Goal: Task Accomplishment & Management: Use online tool/utility

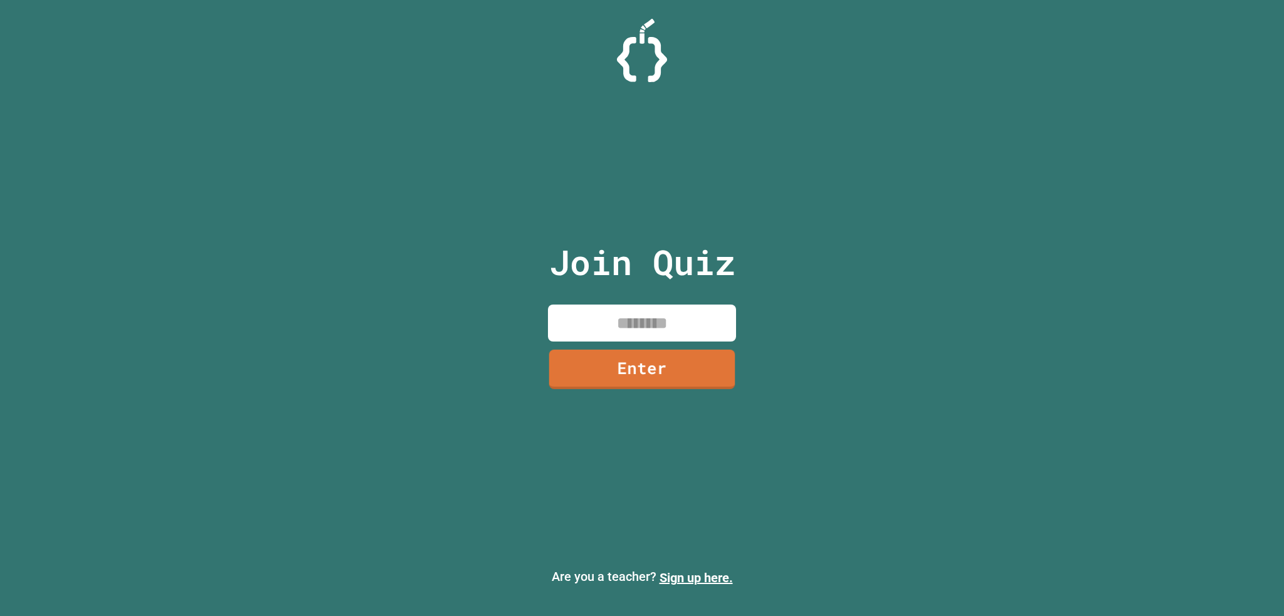
click at [675, 334] on input at bounding box center [642, 323] width 188 height 37
type input "********"
click at [602, 370] on link "Enter" at bounding box center [642, 367] width 191 height 41
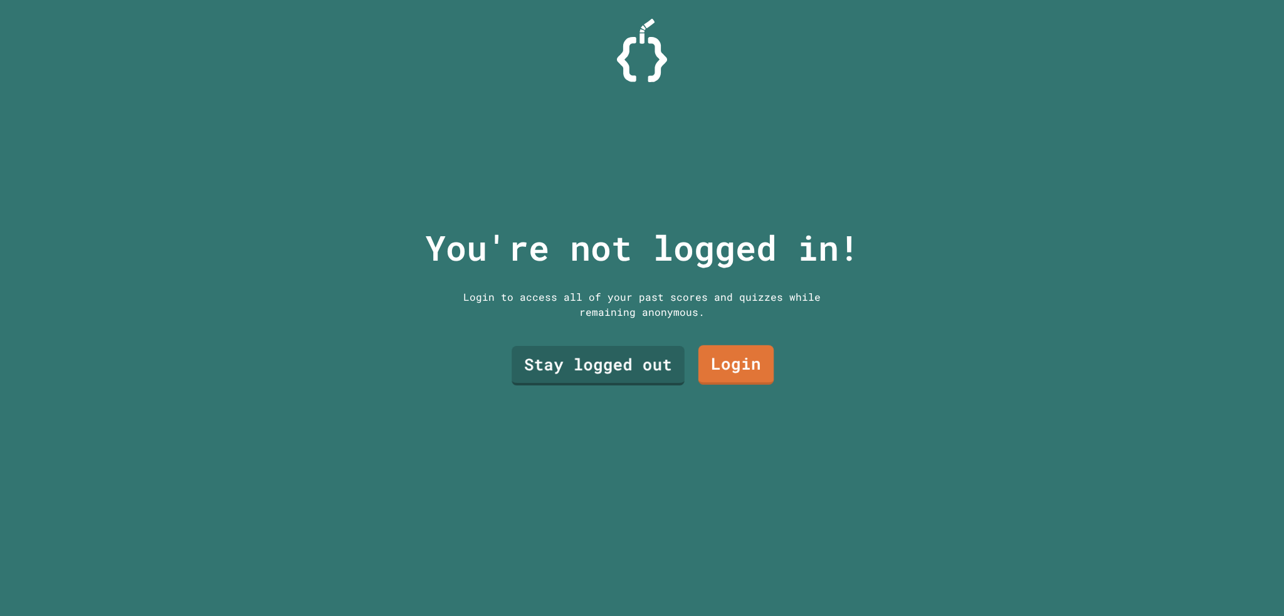
click at [700, 355] on link "Login" at bounding box center [735, 364] width 75 height 39
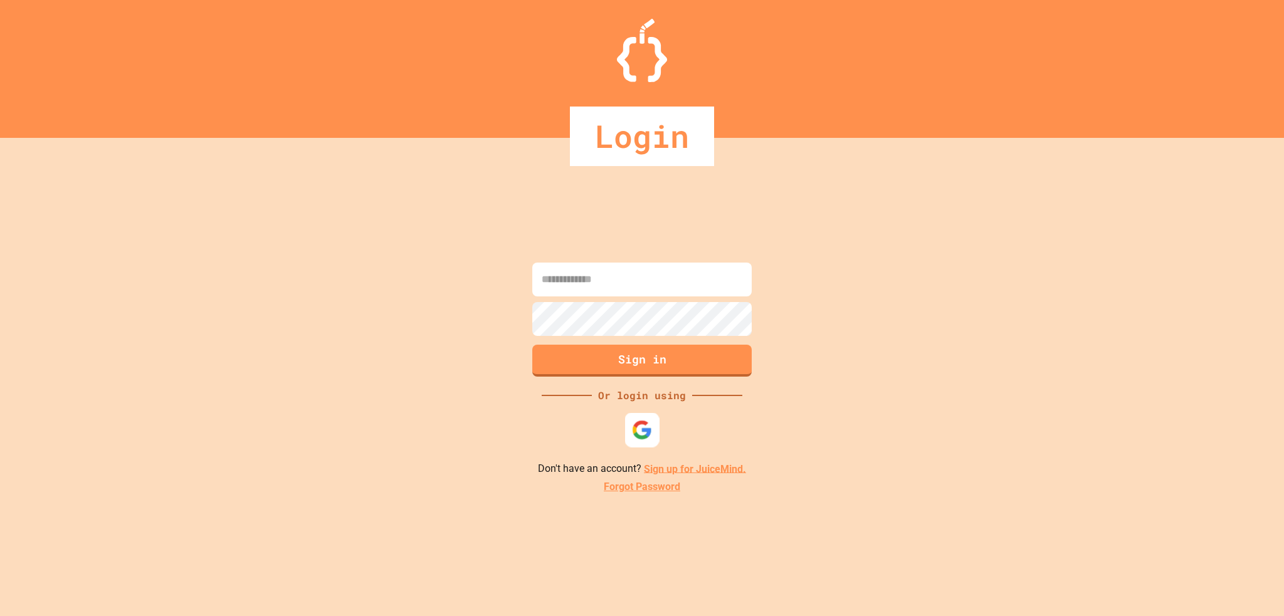
click at [637, 423] on img at bounding box center [642, 429] width 21 height 21
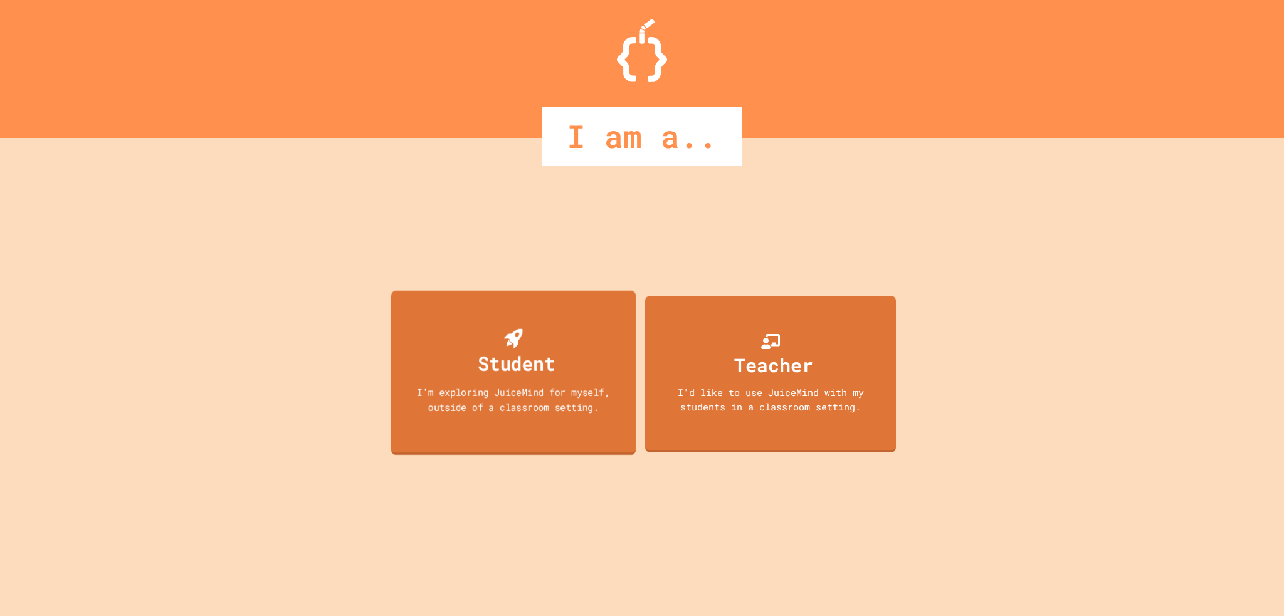
click at [479, 389] on div "I'm exploring JuiceMind for myself, outside of a classroom setting." at bounding box center [513, 398] width 220 height 29
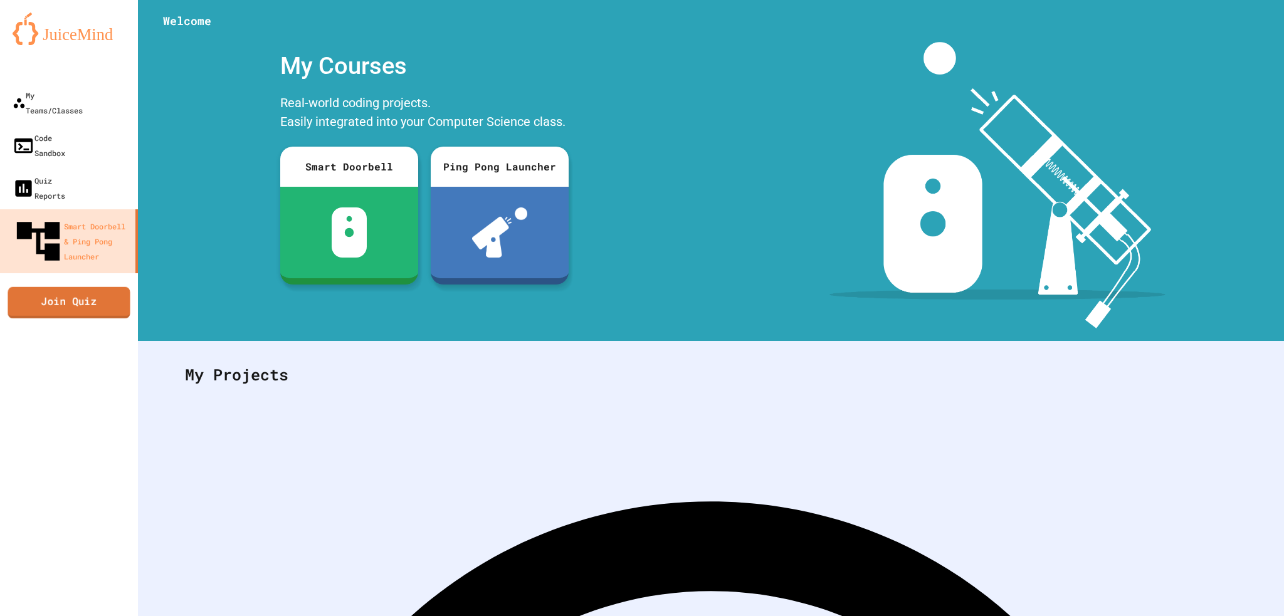
click at [112, 286] on link "Join Quiz" at bounding box center [69, 301] width 122 height 31
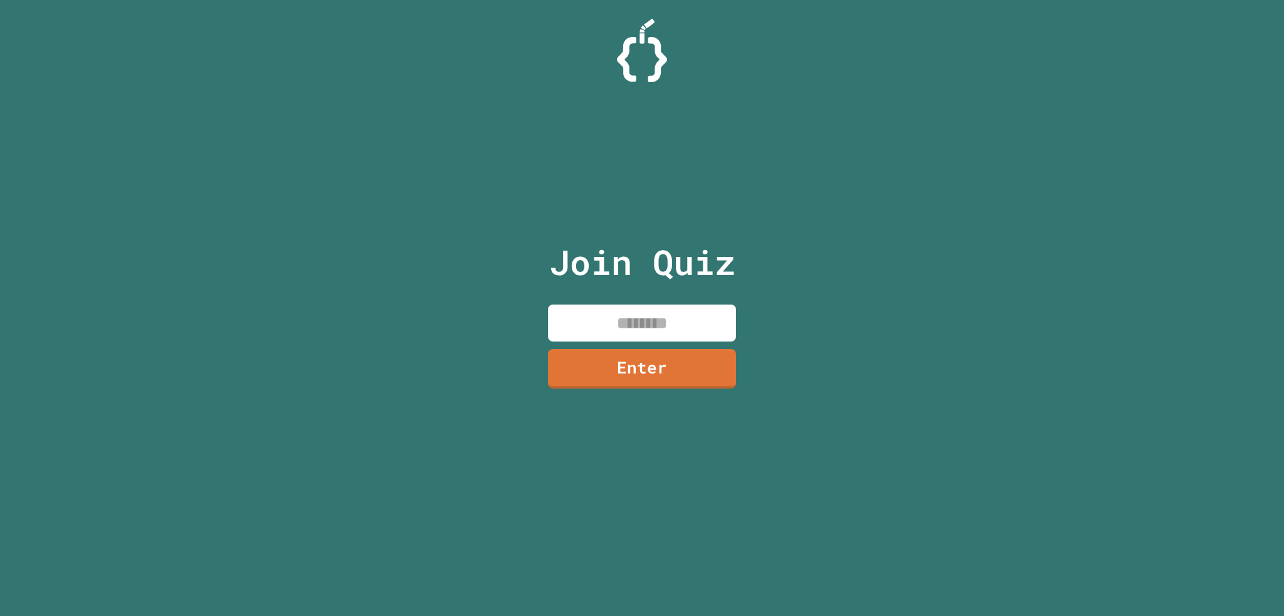
click at [570, 315] on input at bounding box center [642, 323] width 188 height 37
type input "********"
click at [636, 379] on link "Enter" at bounding box center [642, 366] width 175 height 41
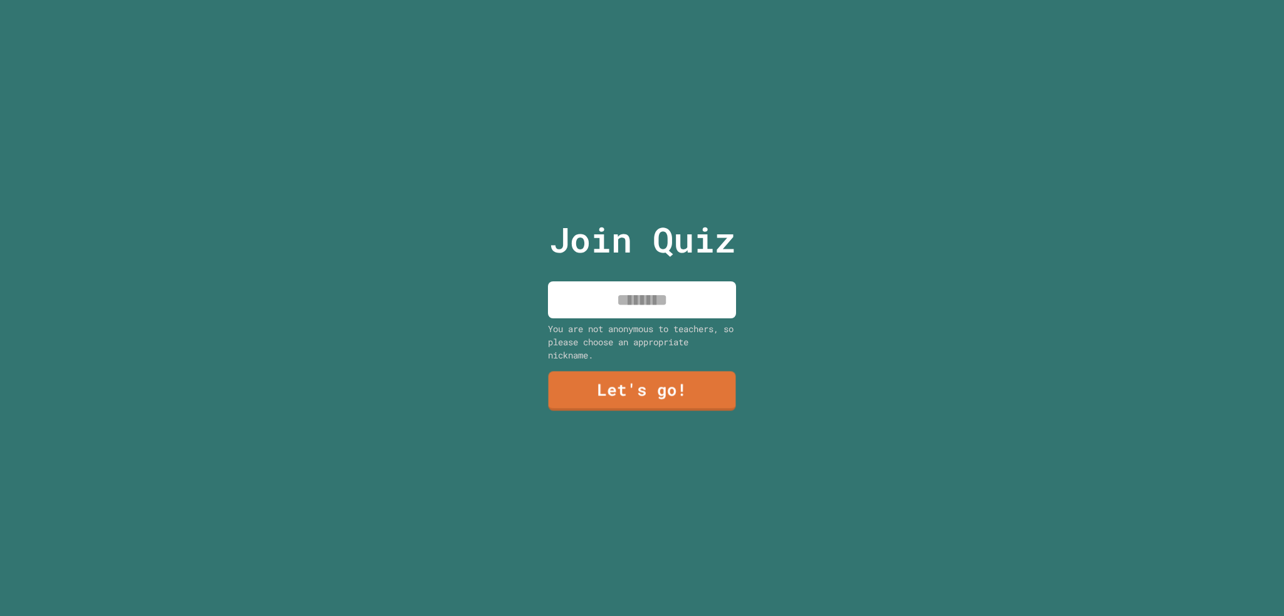
click at [641, 314] on div "Join Quiz You are not anonymous to teachers, so please choose an appropriate ni…" at bounding box center [642, 308] width 211 height 616
click at [643, 296] on input at bounding box center [642, 299] width 188 height 37
type input "*"
type input "****"
click at [612, 371] on link "Let's go!" at bounding box center [642, 389] width 170 height 41
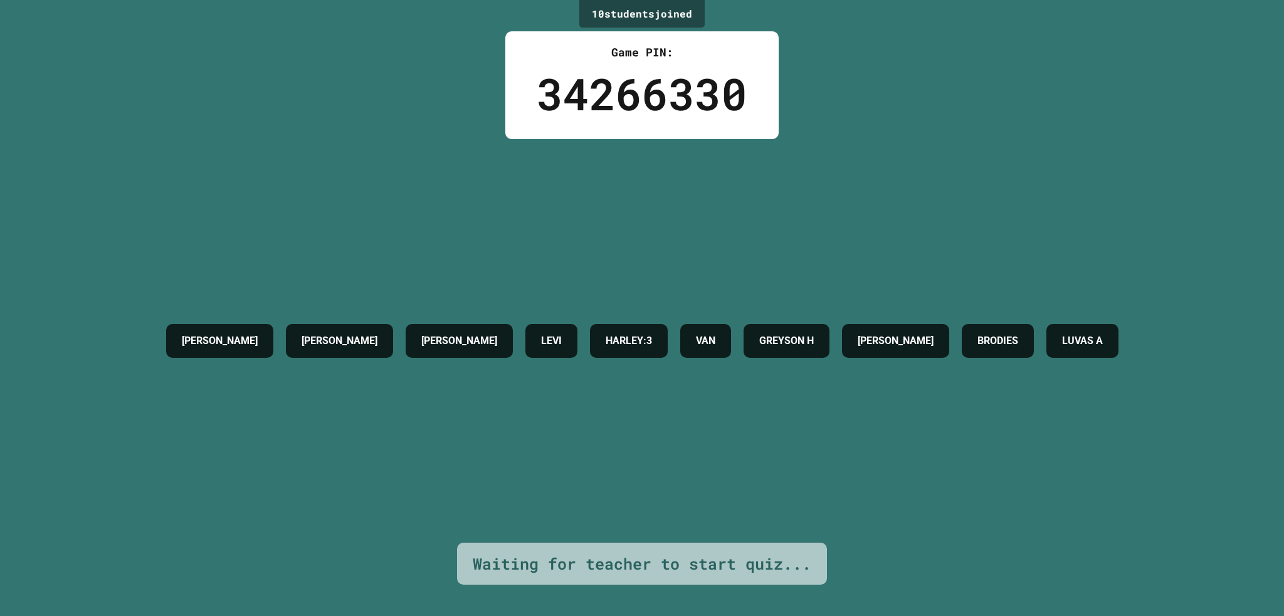
drag, startPoint x: 622, startPoint y: 345, endPoint x: 602, endPoint y: 340, distance: 20.7
click at [602, 340] on div "HARLEY:3" at bounding box center [629, 341] width 78 height 34
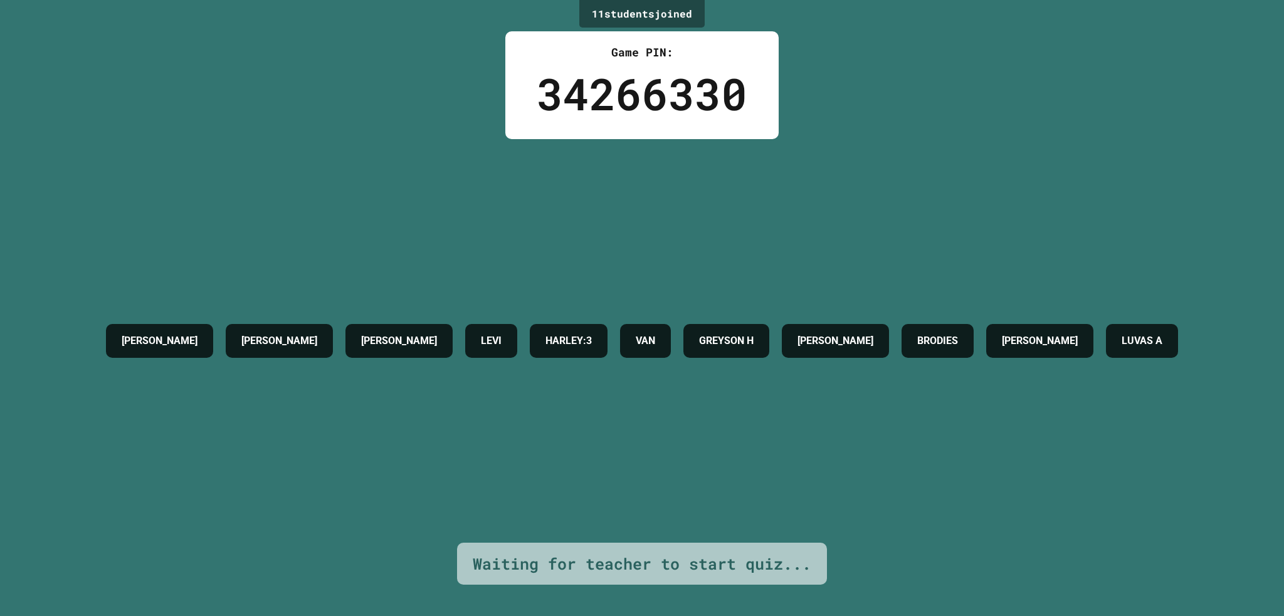
click at [548, 340] on h4 "HARLEY:3" at bounding box center [568, 340] width 46 height 15
drag, startPoint x: 548, startPoint y: 340, endPoint x: 576, endPoint y: 350, distance: 29.6
click at [576, 350] on div "HARLEY:3" at bounding box center [569, 341] width 78 height 34
click at [465, 352] on div "LEVI" at bounding box center [491, 341] width 52 height 34
click at [465, 324] on div "LEVI" at bounding box center [491, 341] width 52 height 34
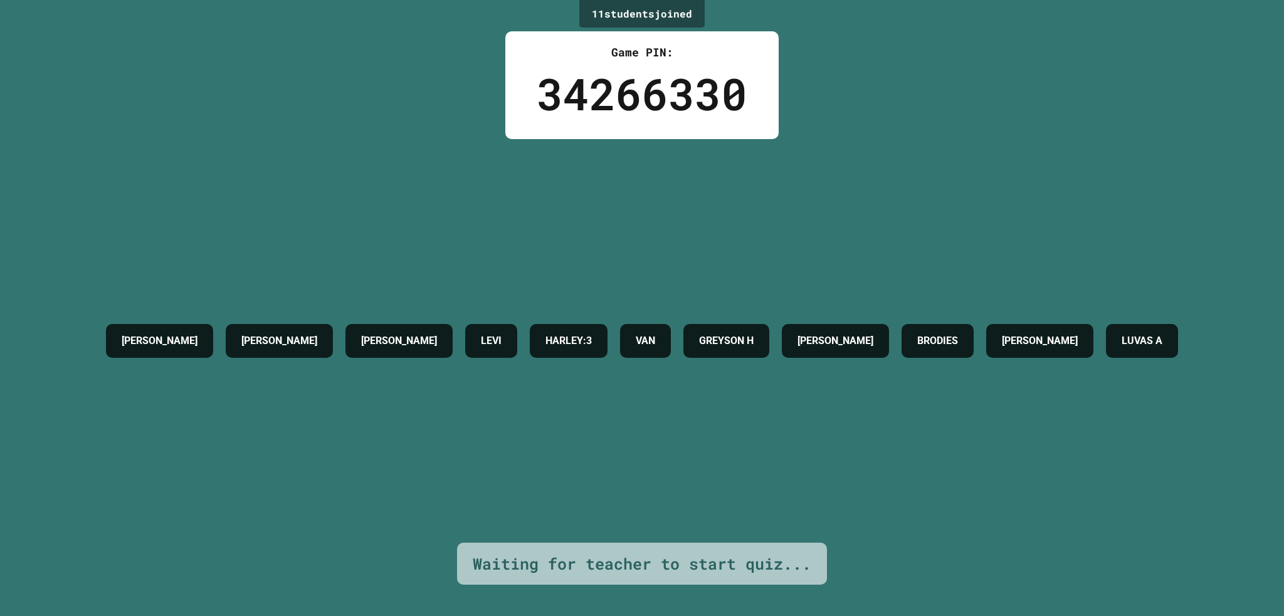
click at [465, 329] on div "LEVI" at bounding box center [491, 341] width 52 height 34
click at [465, 335] on div "LEVI" at bounding box center [491, 341] width 52 height 34
click at [481, 335] on h4 "LEVI" at bounding box center [491, 340] width 21 height 15
click at [445, 389] on div "[PERSON_NAME] [PERSON_NAME]:3 [PERSON_NAME] H [PERSON_NAME] BRODIES [PERSON_NAM…" at bounding box center [642, 341] width 1084 height 404
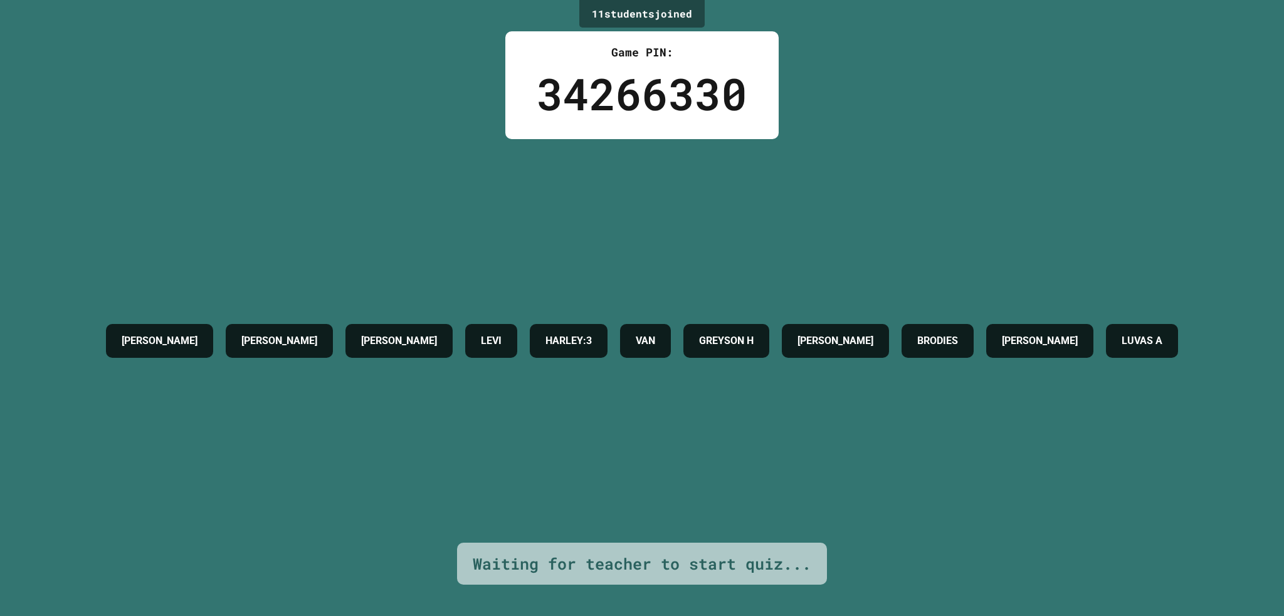
click at [920, 333] on h4 "BRODIES" at bounding box center [937, 340] width 41 height 15
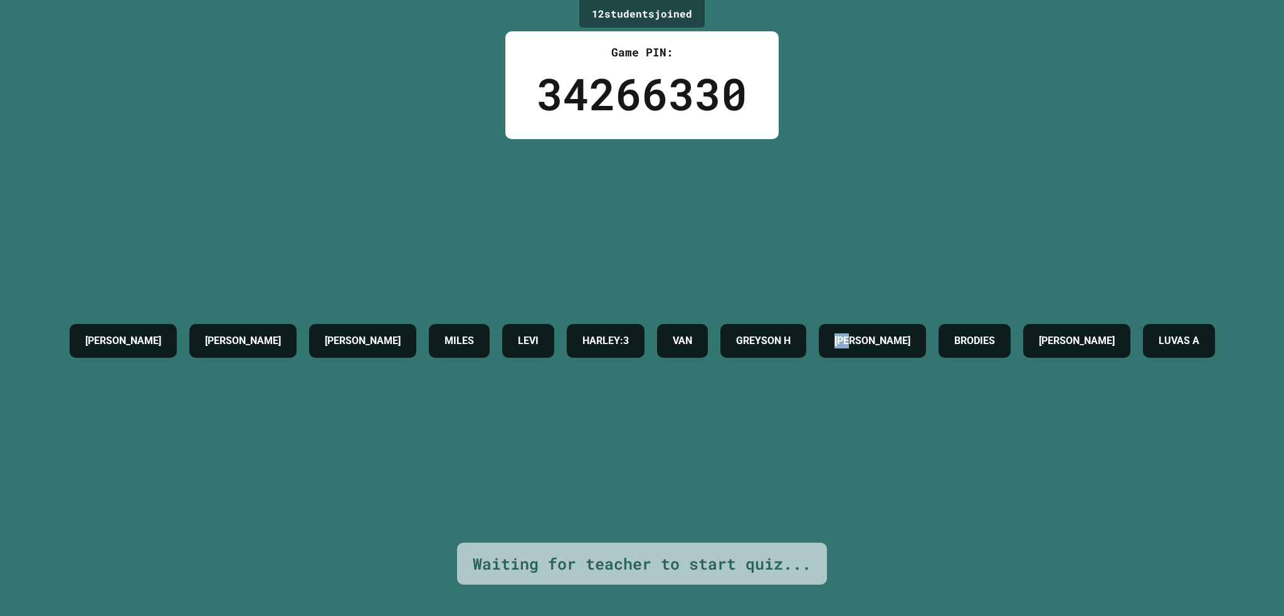
click at [925, 328] on div "[PERSON_NAME] [PERSON_NAME] [PERSON_NAME]:3 [PERSON_NAME] H [PERSON_NAME] BRODI…" at bounding box center [642, 341] width 1158 height 46
click at [1010, 324] on div "BRODIES" at bounding box center [974, 341] width 72 height 34
click at [995, 333] on h4 "BRODIES" at bounding box center [974, 340] width 41 height 15
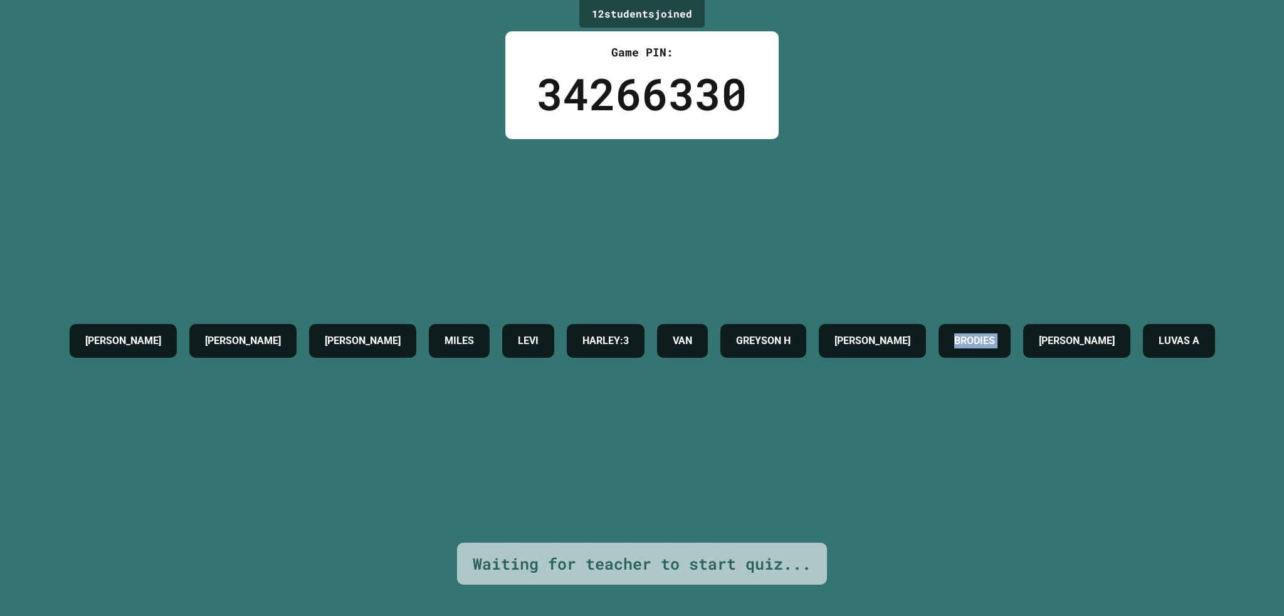
click at [995, 333] on h4 "BRODIES" at bounding box center [974, 340] width 41 height 15
click at [1010, 324] on div "BRODIES" at bounding box center [974, 341] width 72 height 34
click at [995, 333] on h4 "BRODIES" at bounding box center [974, 340] width 41 height 15
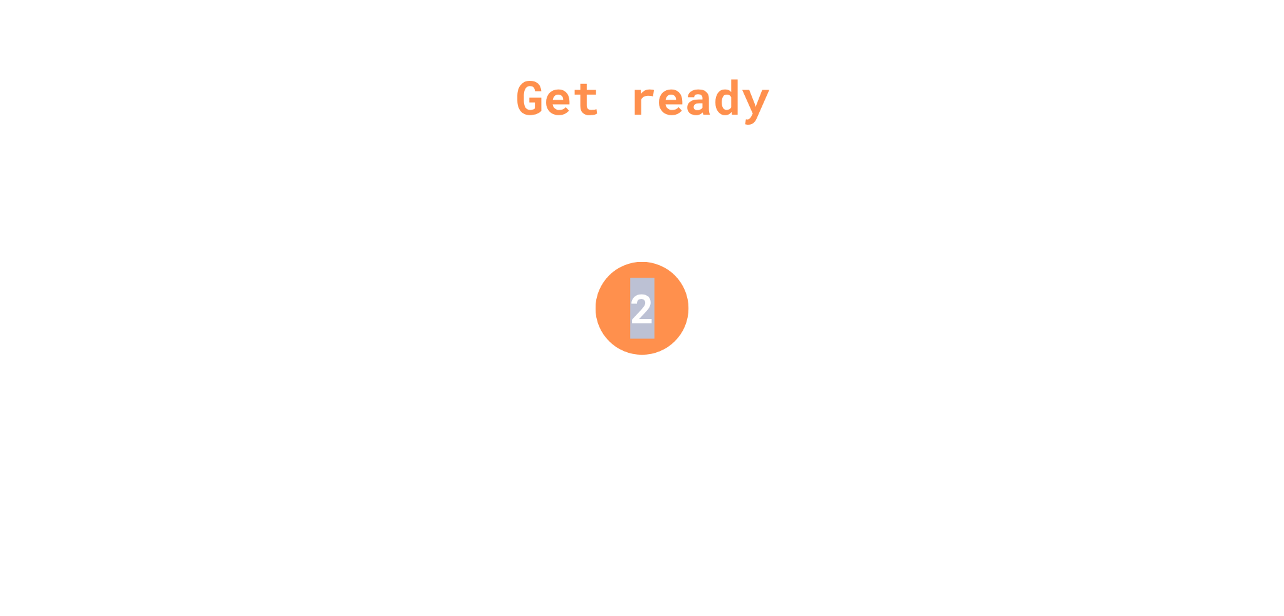
drag, startPoint x: 629, startPoint y: 285, endPoint x: 652, endPoint y: 293, distance: 25.2
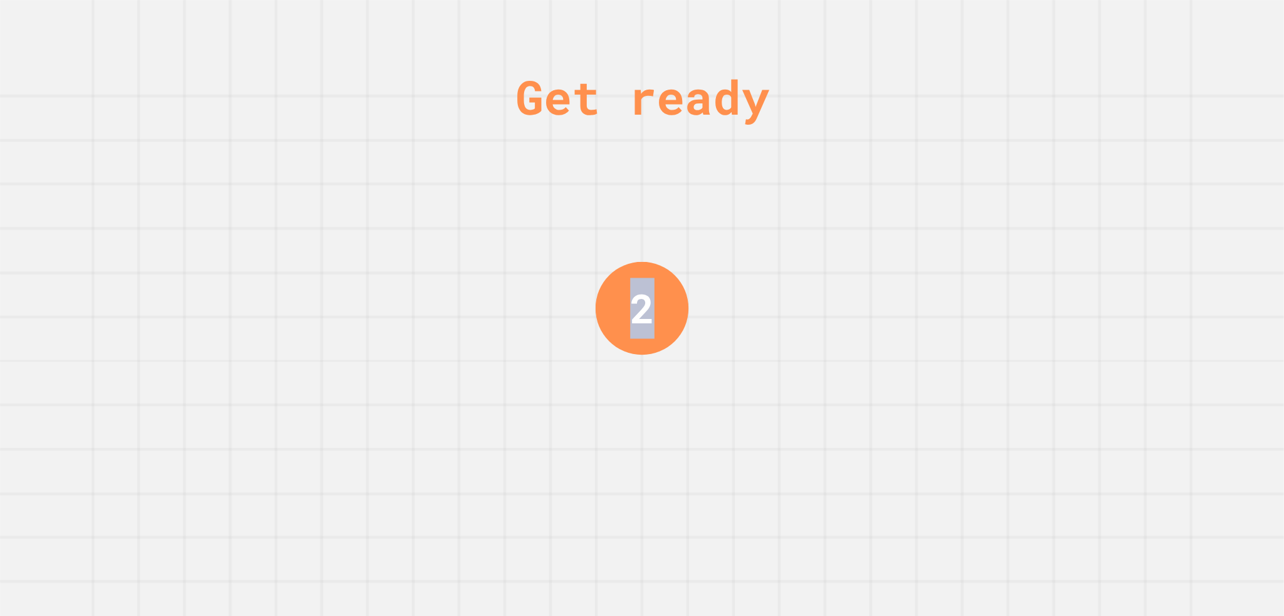
click at [652, 293] on div "2" at bounding box center [641, 307] width 93 height 93
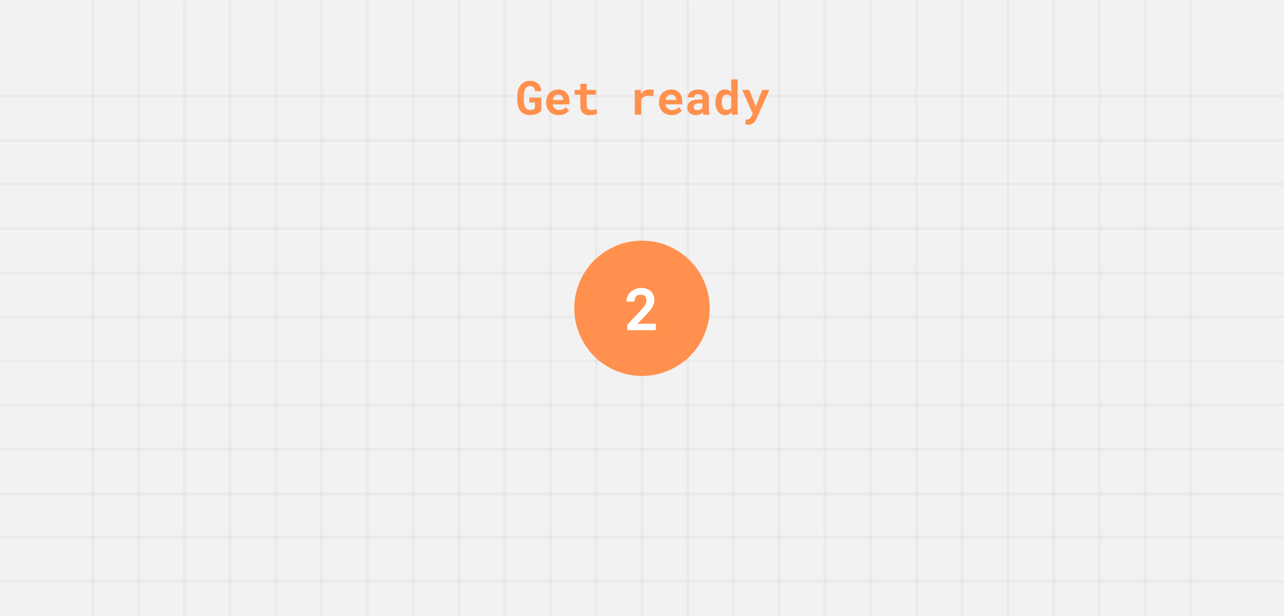
drag, startPoint x: 652, startPoint y: 293, endPoint x: 647, endPoint y: 297, distance: 6.8
click at [647, 297] on div "2" at bounding box center [641, 308] width 35 height 88
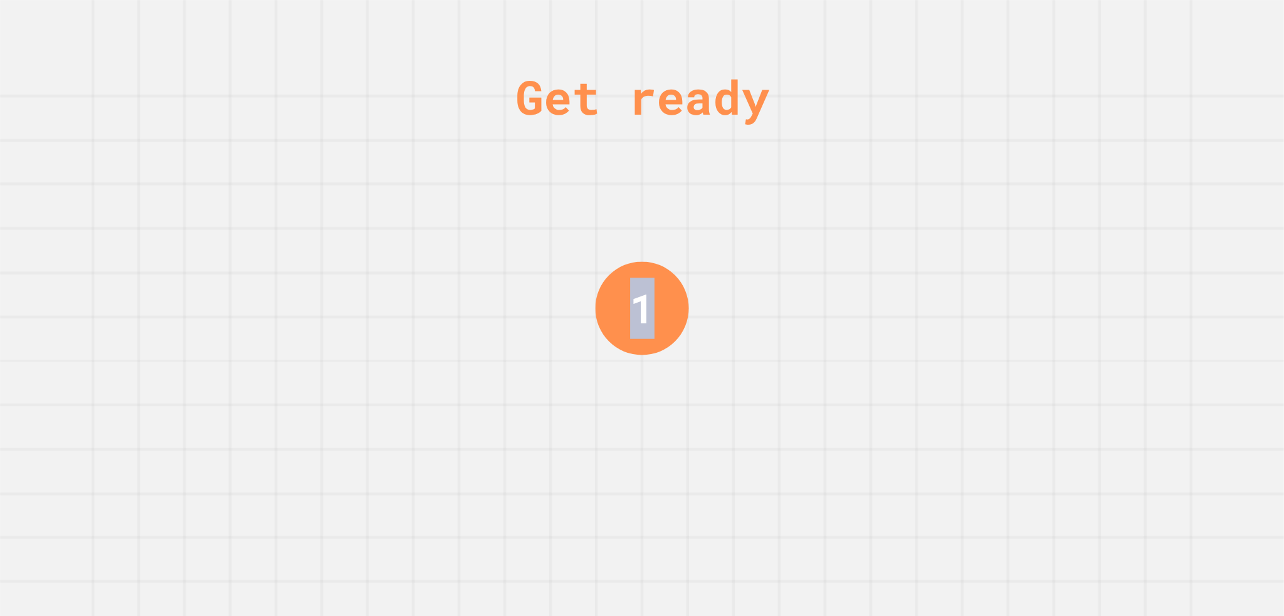
drag, startPoint x: 631, startPoint y: 303, endPoint x: 649, endPoint y: 310, distance: 20.3
click at [649, 310] on div "1" at bounding box center [642, 308] width 24 height 61
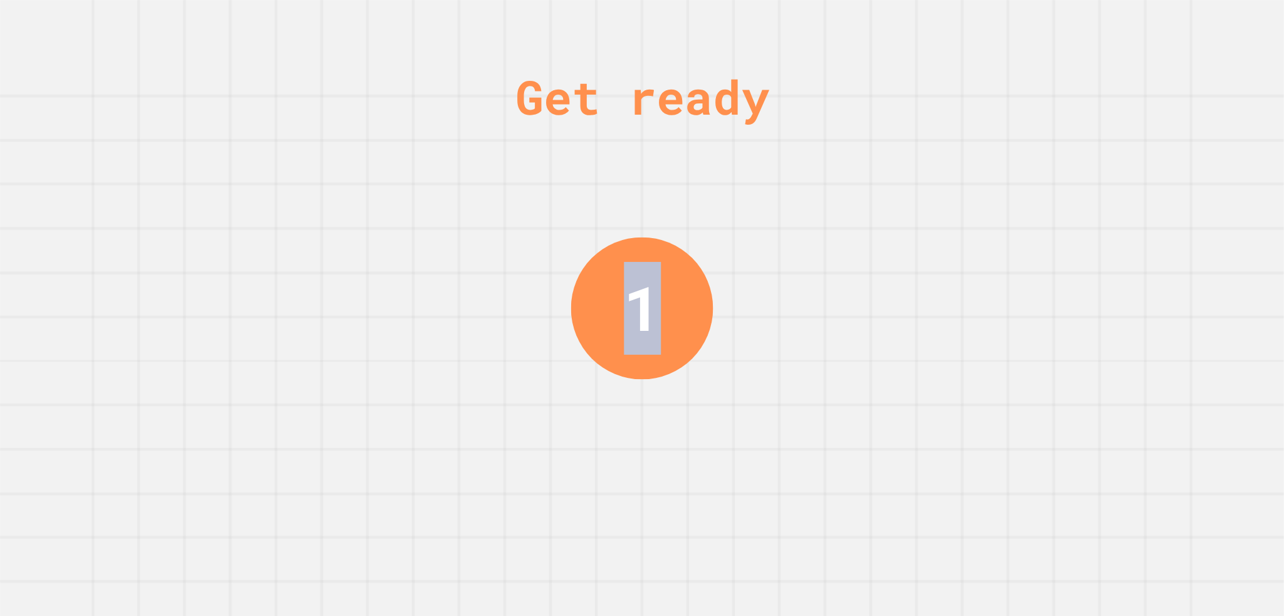
click at [648, 312] on div "1" at bounding box center [642, 308] width 37 height 92
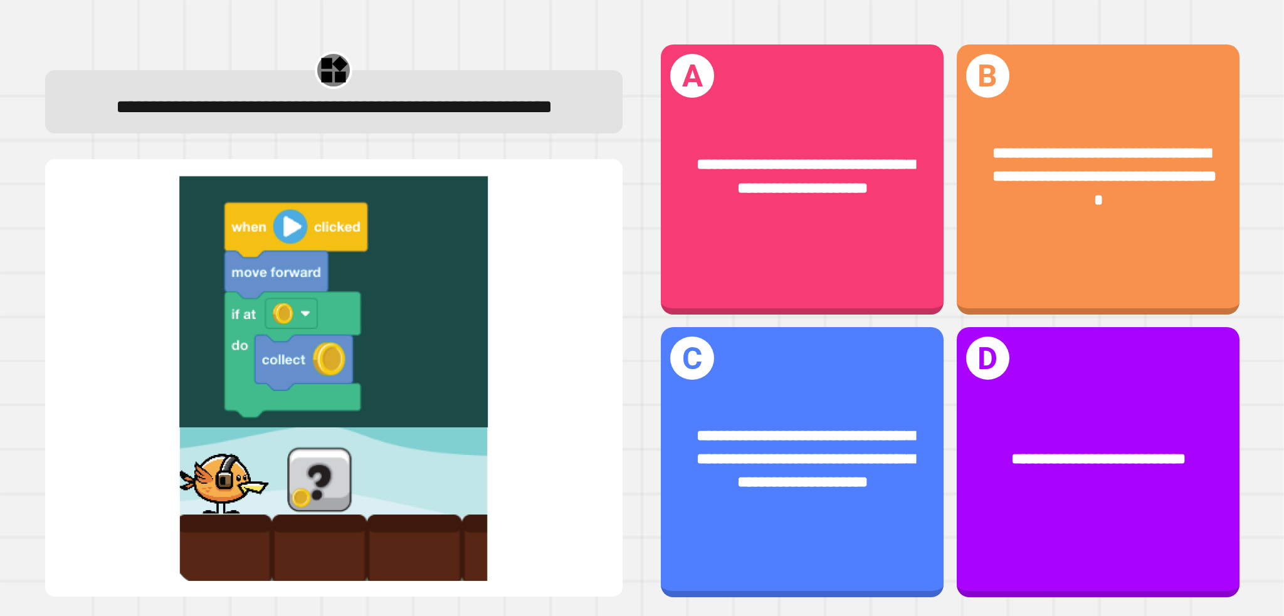
click at [648, 312] on div "**********" at bounding box center [950, 321] width 604 height 578
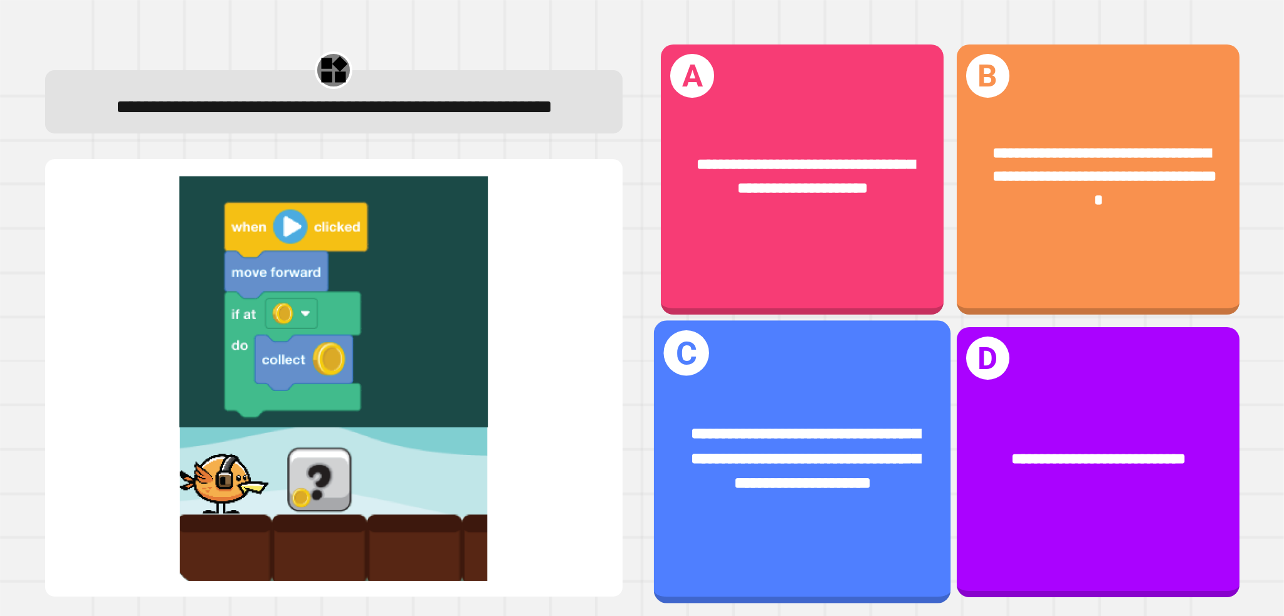
click at [802, 389] on div "**********" at bounding box center [802, 458] width 296 height 139
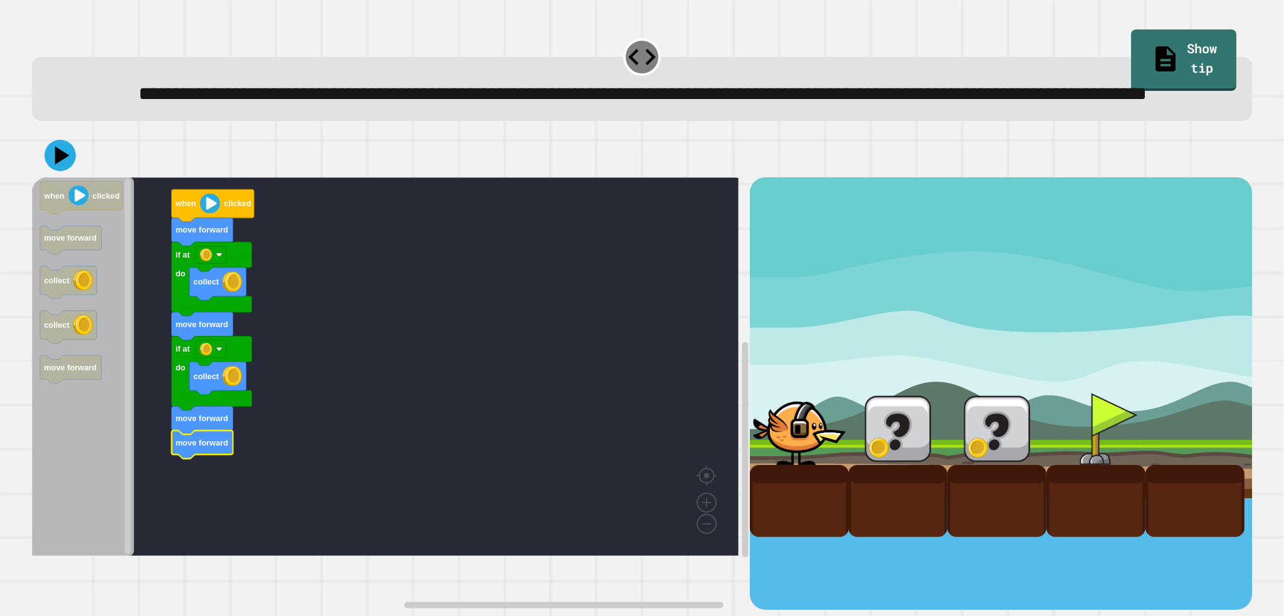
click at [63, 167] on div at bounding box center [642, 156] width 1220 height 44
click at [60, 167] on icon at bounding box center [63, 156] width 18 height 22
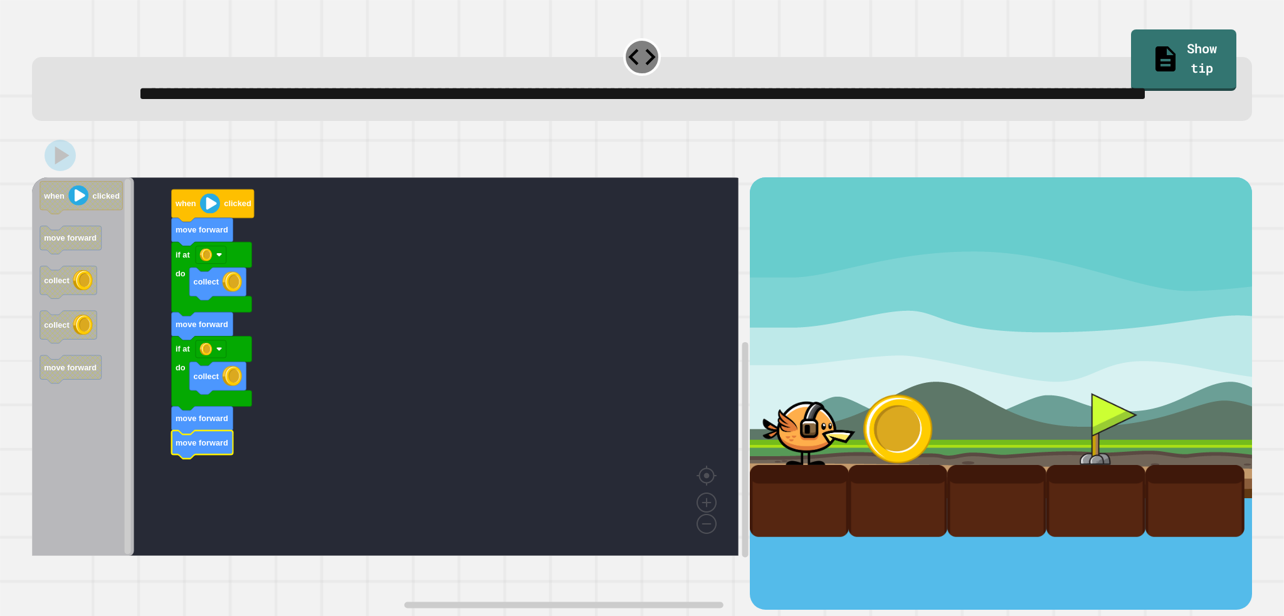
click at [68, 177] on div at bounding box center [642, 156] width 1220 height 44
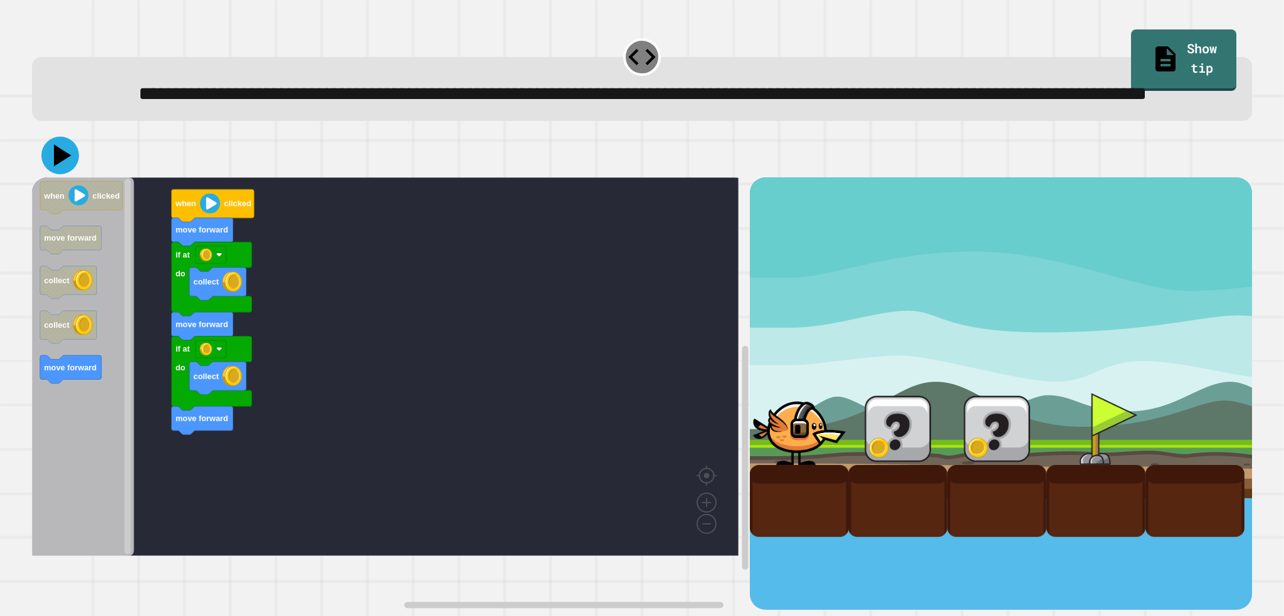
click at [55, 174] on icon at bounding box center [60, 156] width 38 height 38
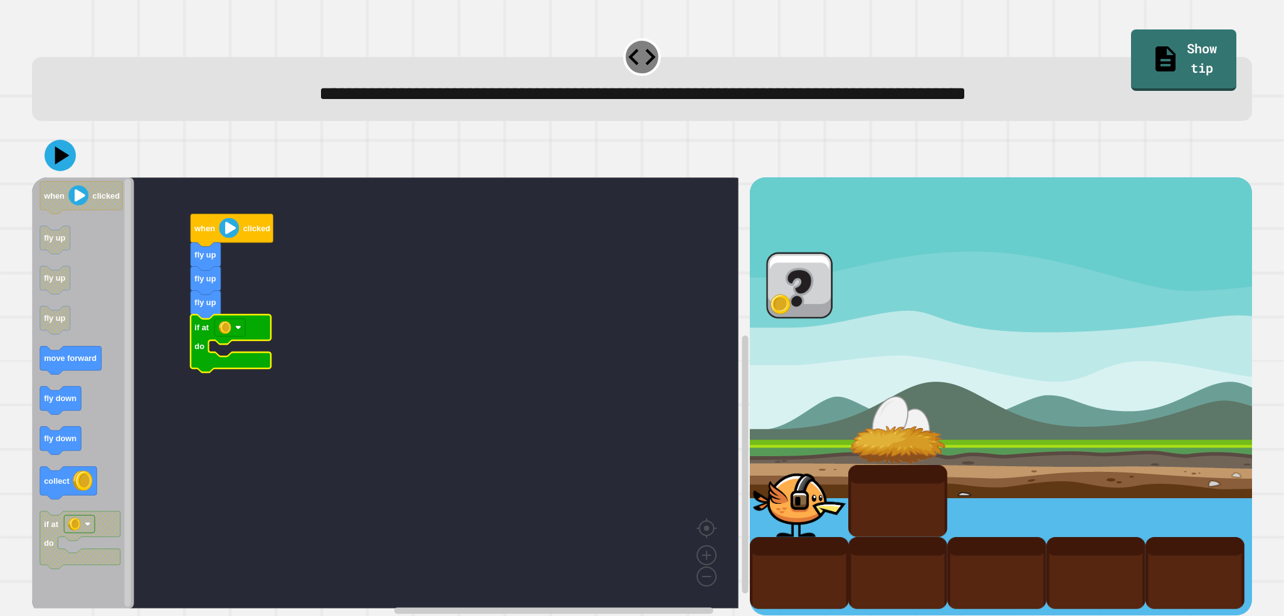
click at [294, 295] on rect "Blockly Workspace" at bounding box center [385, 392] width 706 height 431
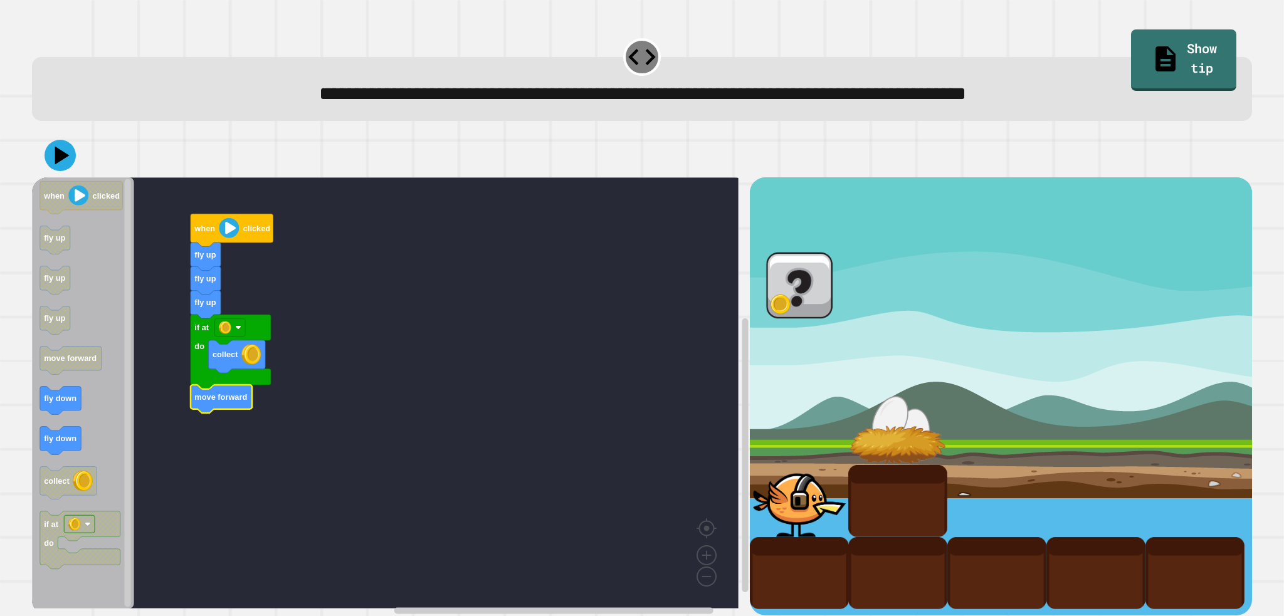
click at [207, 412] on icon "Blockly Workspace" at bounding box center [221, 399] width 61 height 28
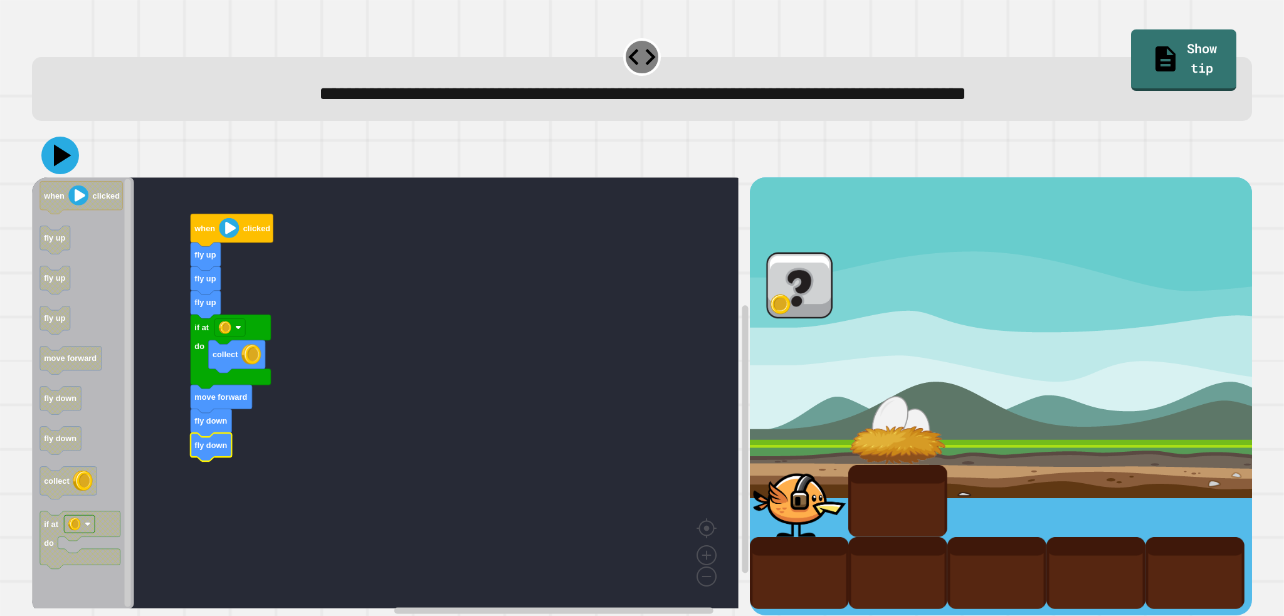
click at [53, 142] on button at bounding box center [60, 156] width 38 height 38
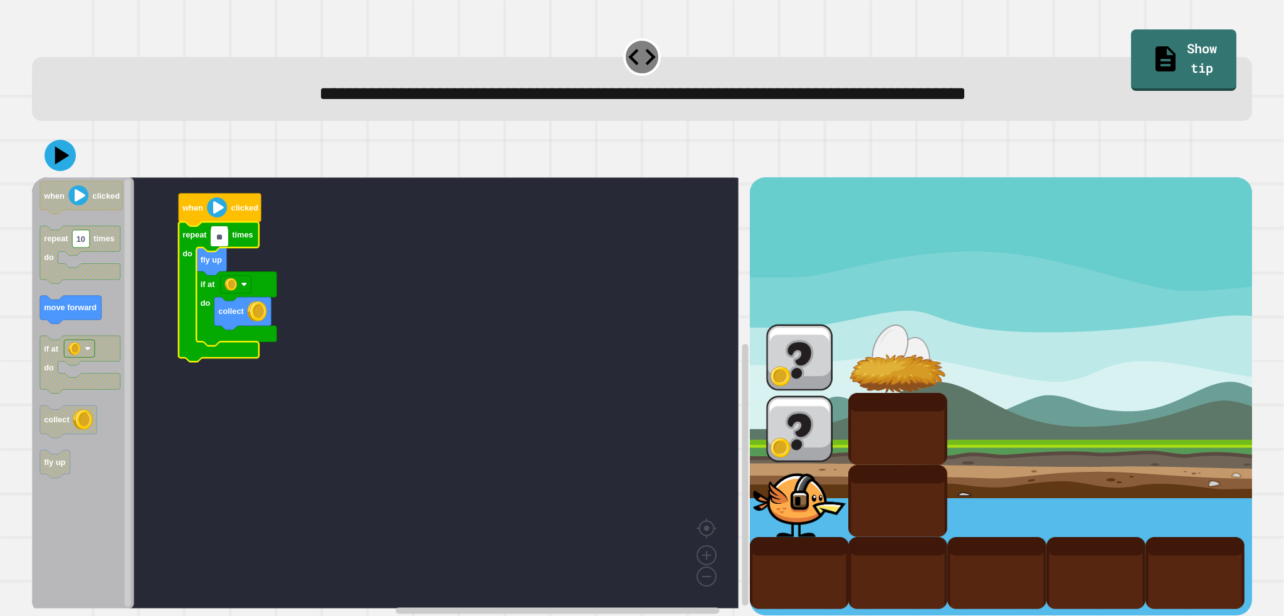
type input "*"
click at [232, 386] on rect "Blockly Workspace" at bounding box center [385, 392] width 706 height 431
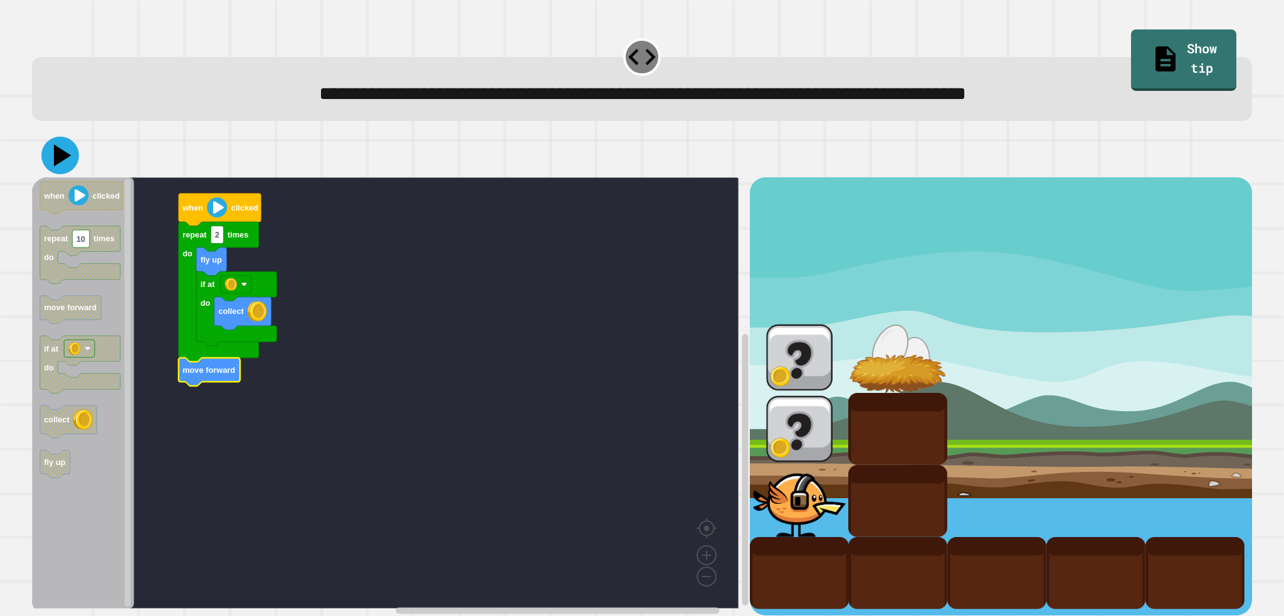
click at [58, 160] on icon at bounding box center [63, 156] width 18 height 22
click at [494, 293] on rect "Blockly Workspace" at bounding box center [385, 392] width 706 height 431
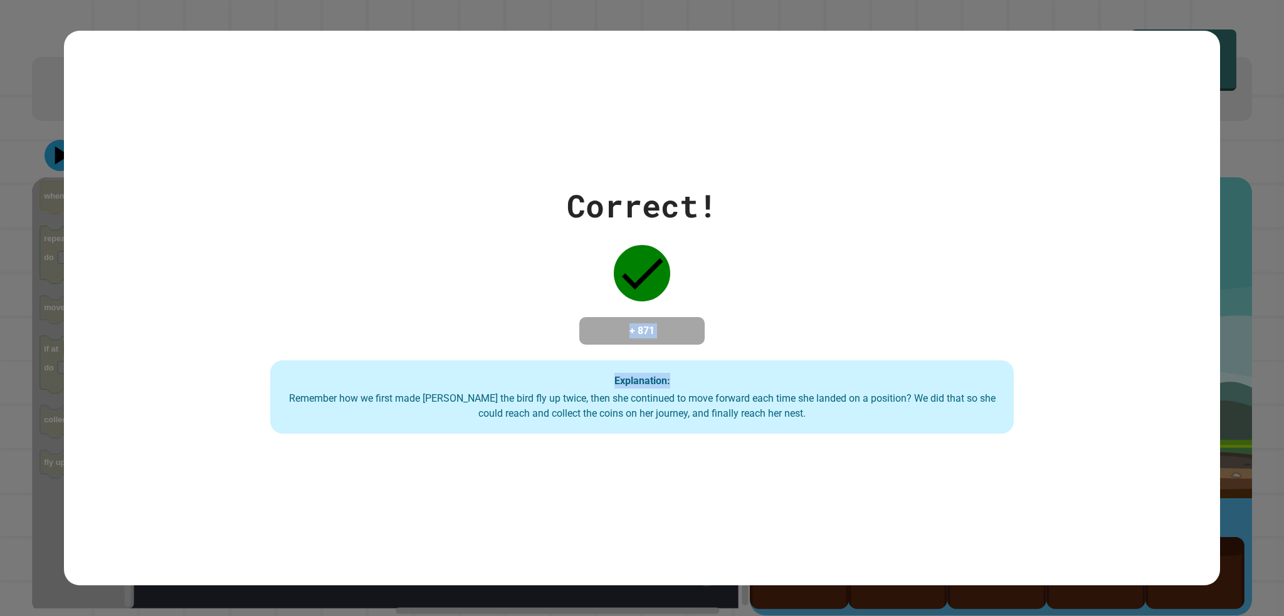
drag, startPoint x: 600, startPoint y: 310, endPoint x: 695, endPoint y: 360, distance: 107.1
click at [695, 360] on div "Correct! + 871 Explanation: Remember how we first made [PERSON_NAME] the bird f…" at bounding box center [642, 308] width 1061 height 252
click at [695, 360] on div "Explanation: Remember how we first made [PERSON_NAME] the bird fly up twice, th…" at bounding box center [641, 397] width 743 height 74
click at [652, 407] on div "Remember how we first made [PERSON_NAME] the bird fly up twice, then she contin…" at bounding box center [642, 406] width 718 height 30
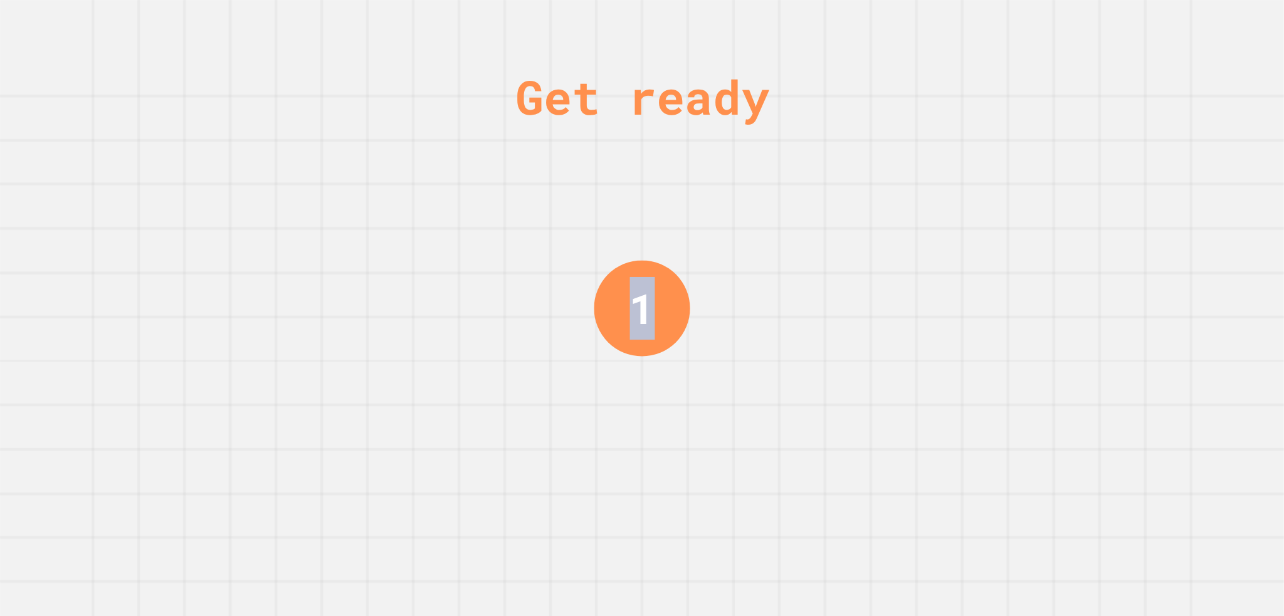
drag, startPoint x: 539, startPoint y: 285, endPoint x: 690, endPoint y: 322, distance: 155.5
click at [690, 322] on div "Get ready 1" at bounding box center [642, 308] width 1284 height 616
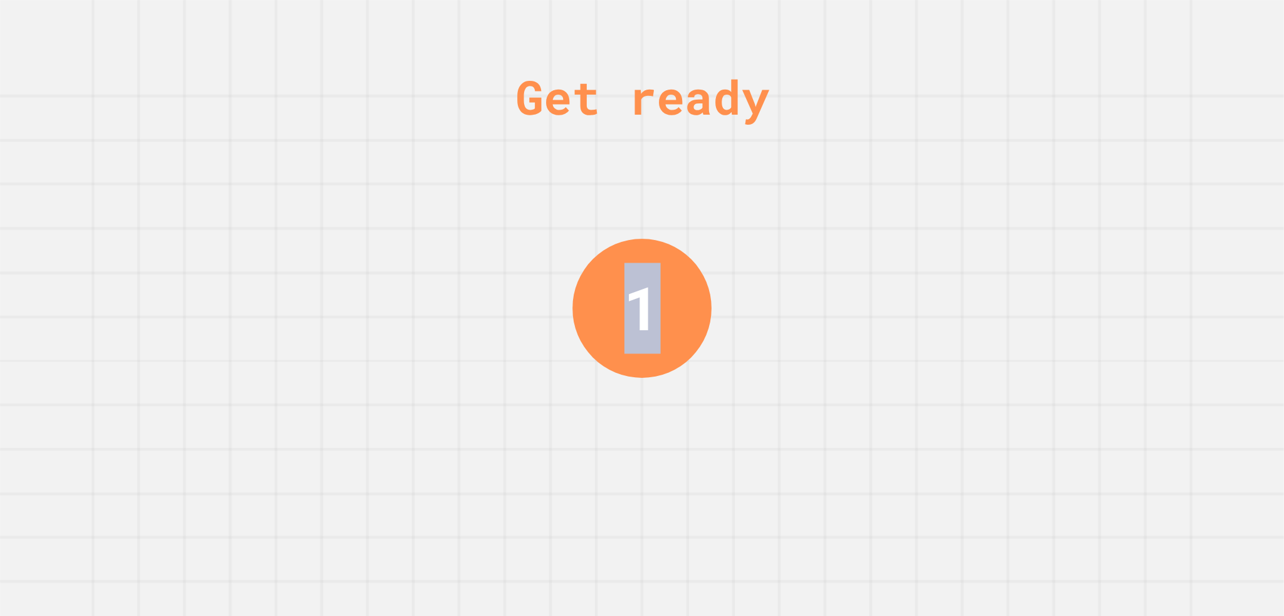
click at [683, 322] on div "1" at bounding box center [641, 308] width 139 height 139
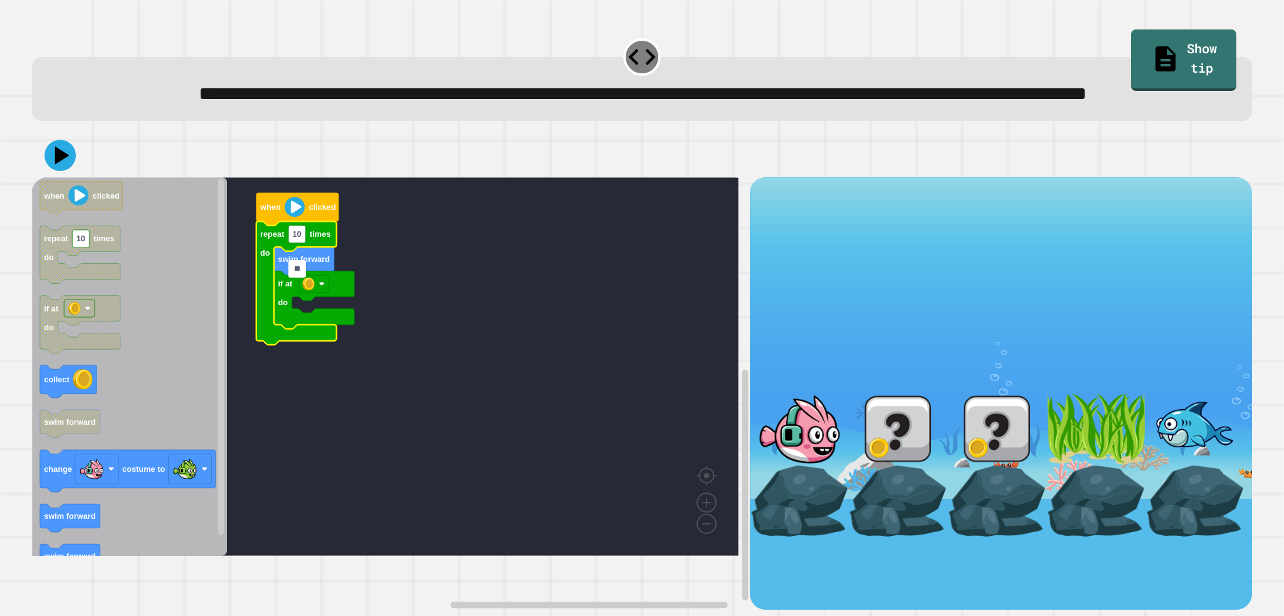
type input "*"
click at [219, 340] on rect "Blockly Workspace" at bounding box center [220, 357] width 6 height 356
click at [76, 397] on icon "Blockly Workspace" at bounding box center [68, 380] width 56 height 33
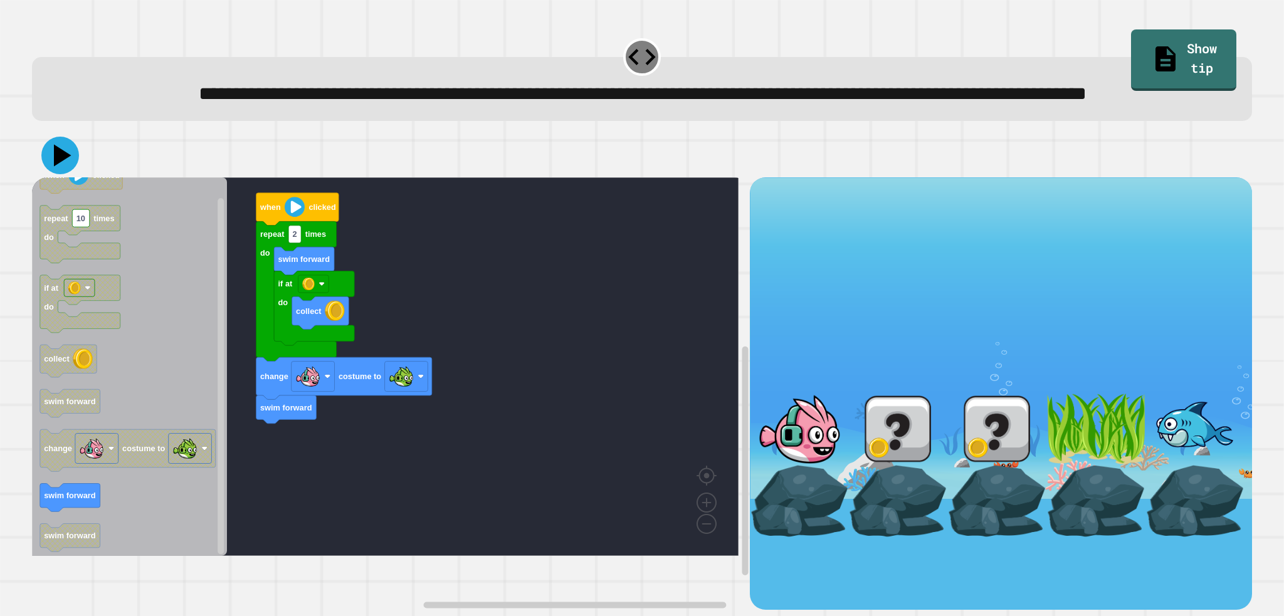
click at [61, 174] on icon at bounding box center [60, 156] width 38 height 38
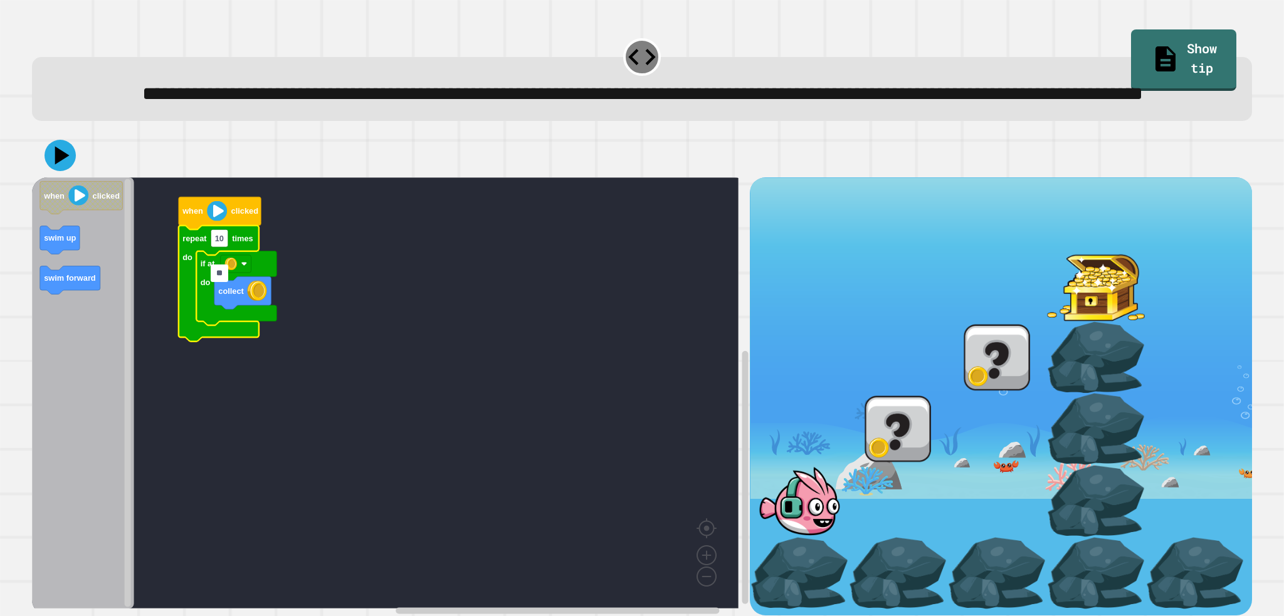
type input "*"
click at [318, 272] on rect "Blockly Workspace" at bounding box center [385, 392] width 706 height 431
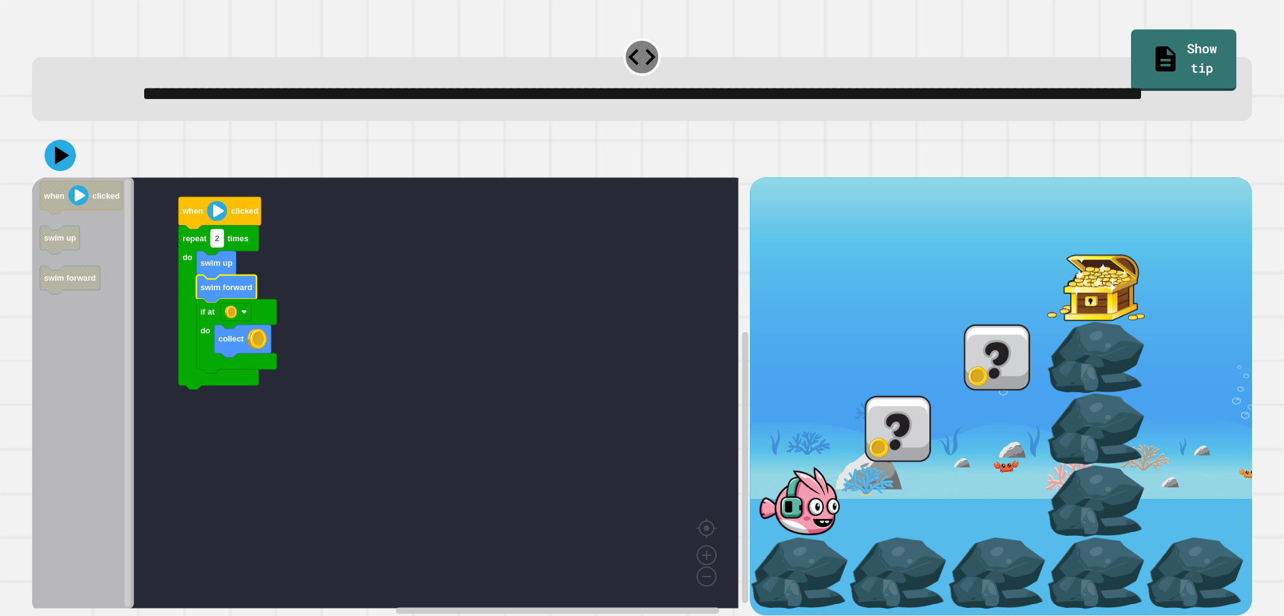
click at [221, 247] on rect "Blockly Workspace" at bounding box center [217, 238] width 13 height 18
type input "*"
click at [331, 322] on rect "Blockly Workspace" at bounding box center [385, 392] width 706 height 431
click at [60, 167] on icon at bounding box center [63, 155] width 16 height 21
click at [428, 283] on rect "Blockly Workspace" at bounding box center [385, 392] width 706 height 431
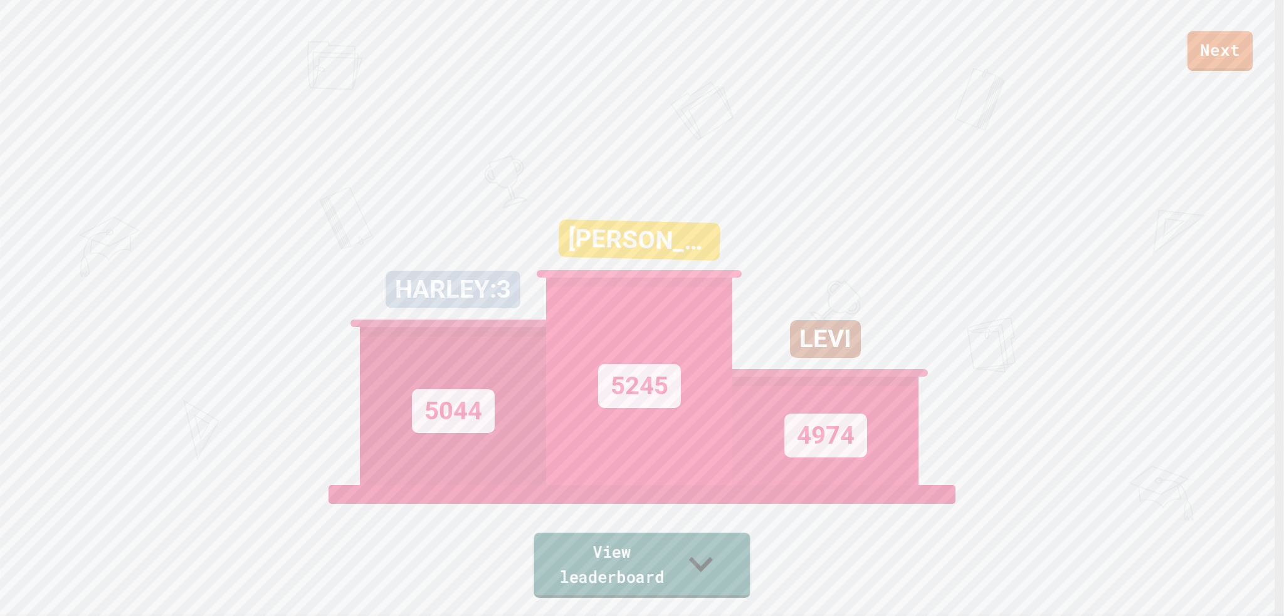
click at [628, 564] on link "View leaderboard" at bounding box center [642, 565] width 216 height 65
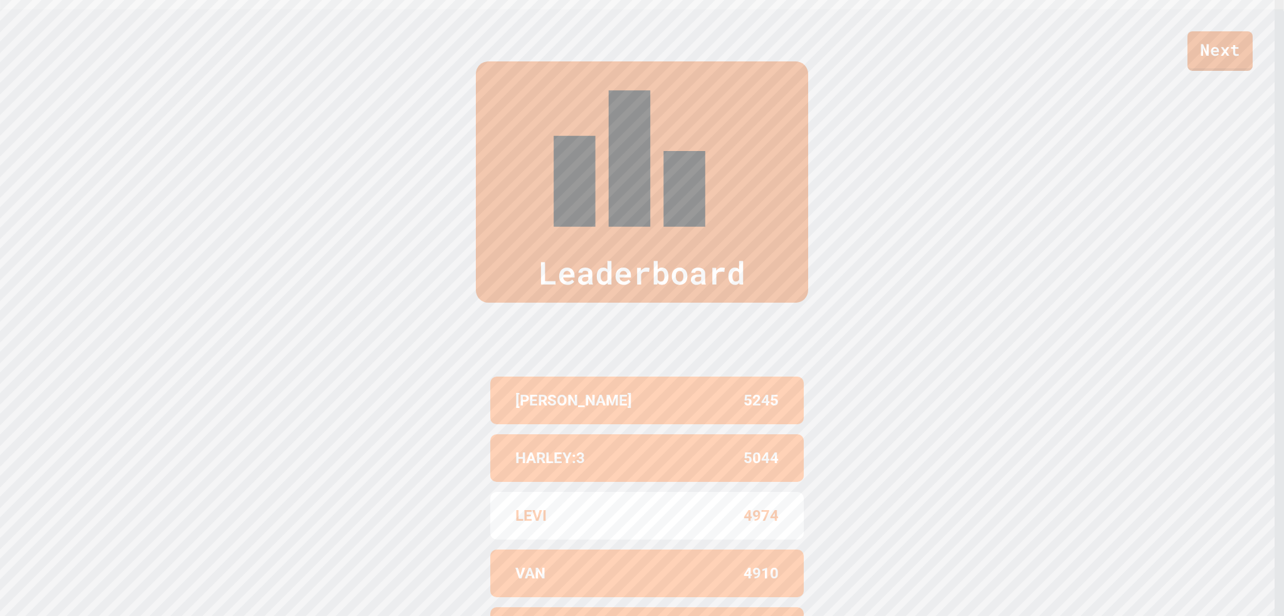
scroll to position [612, 0]
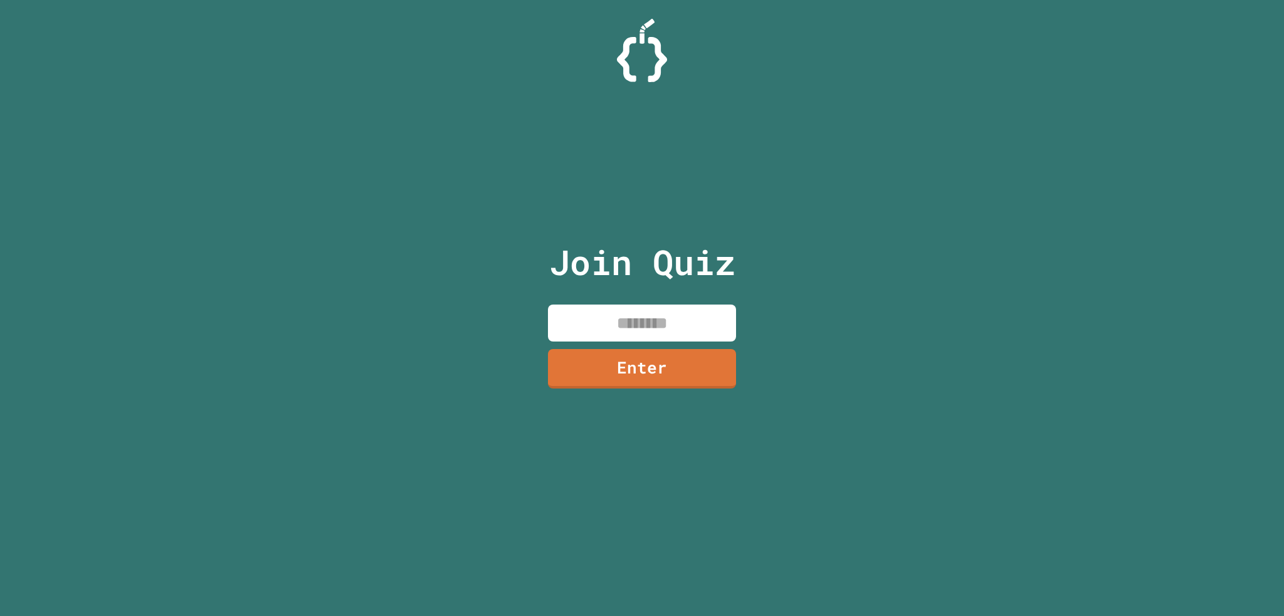
click at [710, 338] on input at bounding box center [642, 323] width 188 height 37
type input "********"
click at [568, 372] on link "Enter" at bounding box center [642, 366] width 174 height 41
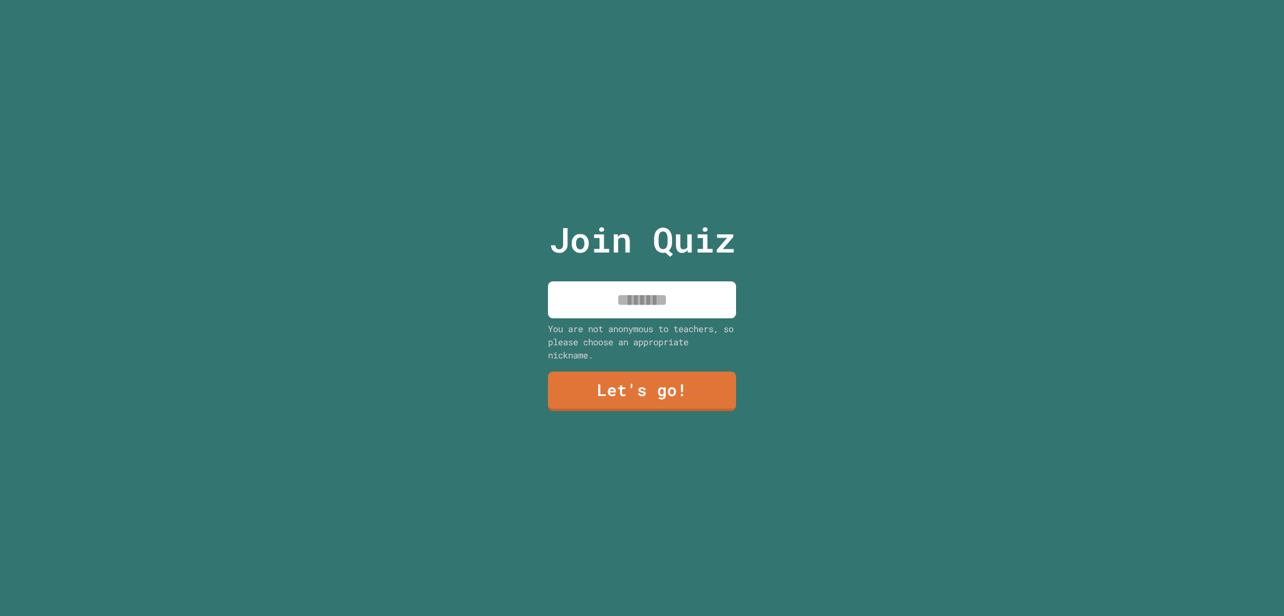
click at [648, 303] on input at bounding box center [642, 299] width 188 height 37
type input "*******"
click at [673, 379] on link "Let's go!" at bounding box center [641, 389] width 177 height 41
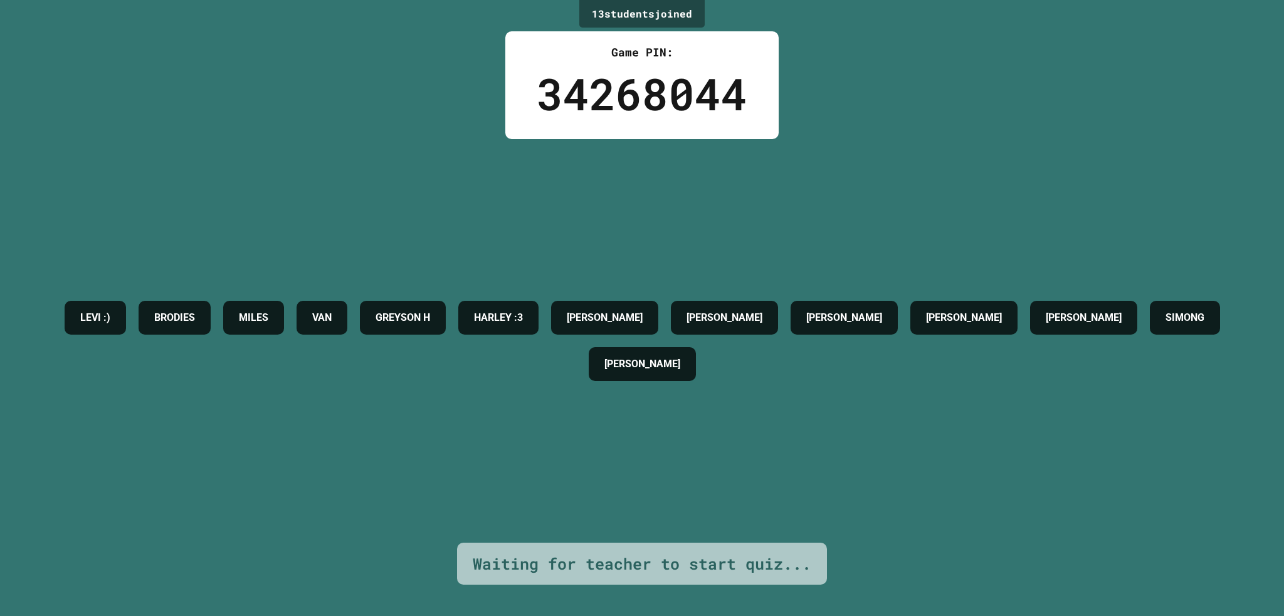
click at [687, 558] on div "Waiting for teacher to start quiz..." at bounding box center [642, 564] width 338 height 24
drag, startPoint x: 691, startPoint y: 557, endPoint x: 747, endPoint y: 545, distance: 56.3
click at [747, 552] on div "Waiting for teacher to start quiz..." at bounding box center [642, 564] width 338 height 24
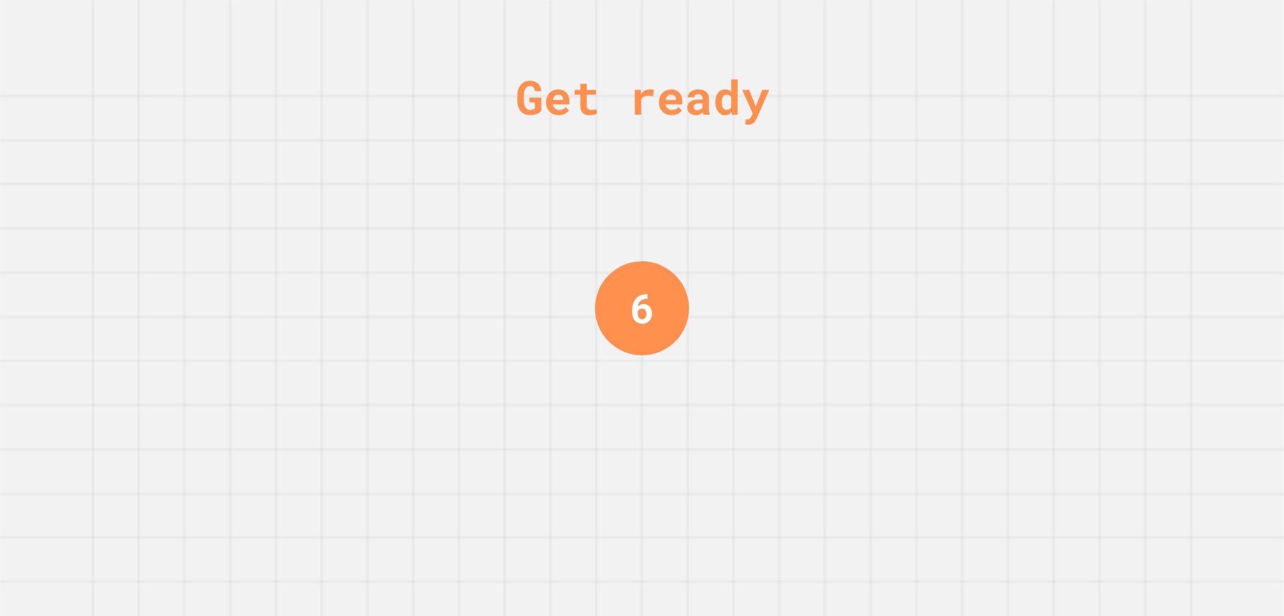
click at [747, 545] on div "Get ready 6" at bounding box center [642, 308] width 1284 height 616
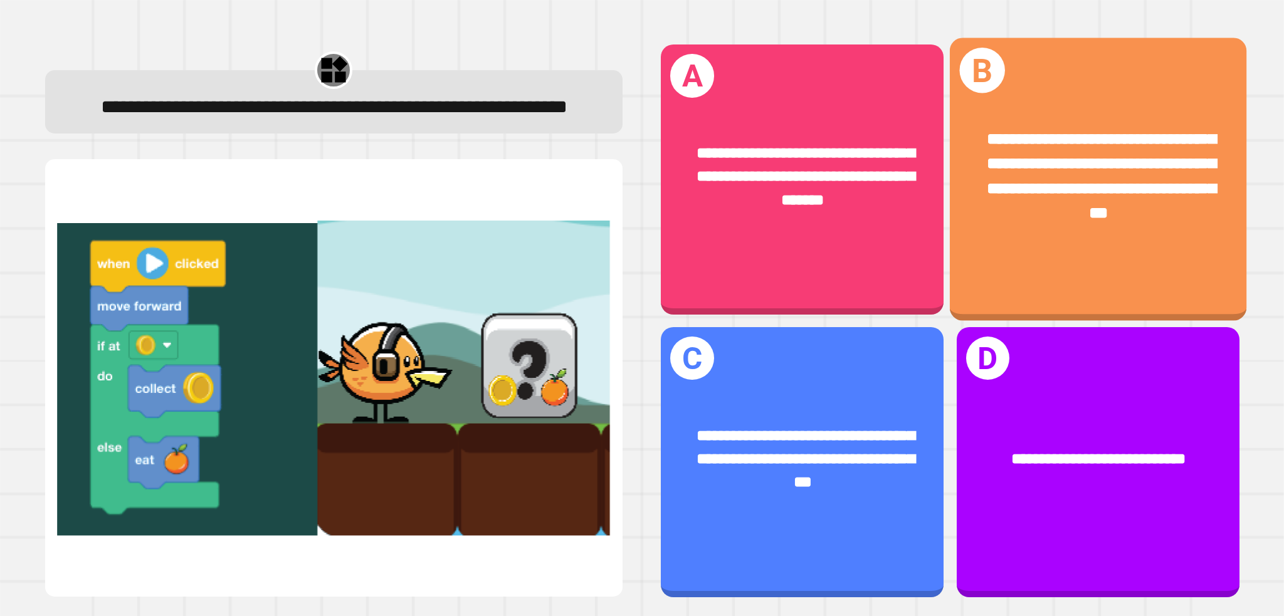
click at [1010, 237] on div "**********" at bounding box center [1097, 177] width 296 height 164
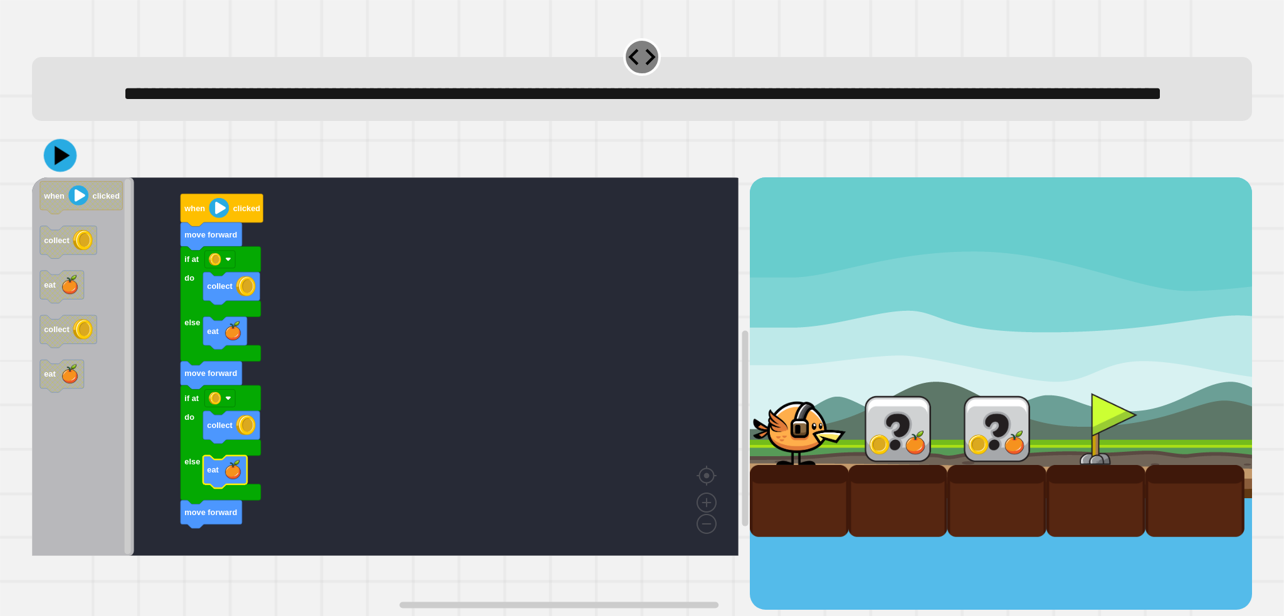
click at [65, 162] on div "move forward if at do else collect eat move forward if at do else collect eat m…" at bounding box center [642, 371] width 1232 height 489
click at [65, 174] on icon at bounding box center [60, 156] width 38 height 38
click at [504, 375] on rect "Blockly Workspace" at bounding box center [385, 366] width 706 height 379
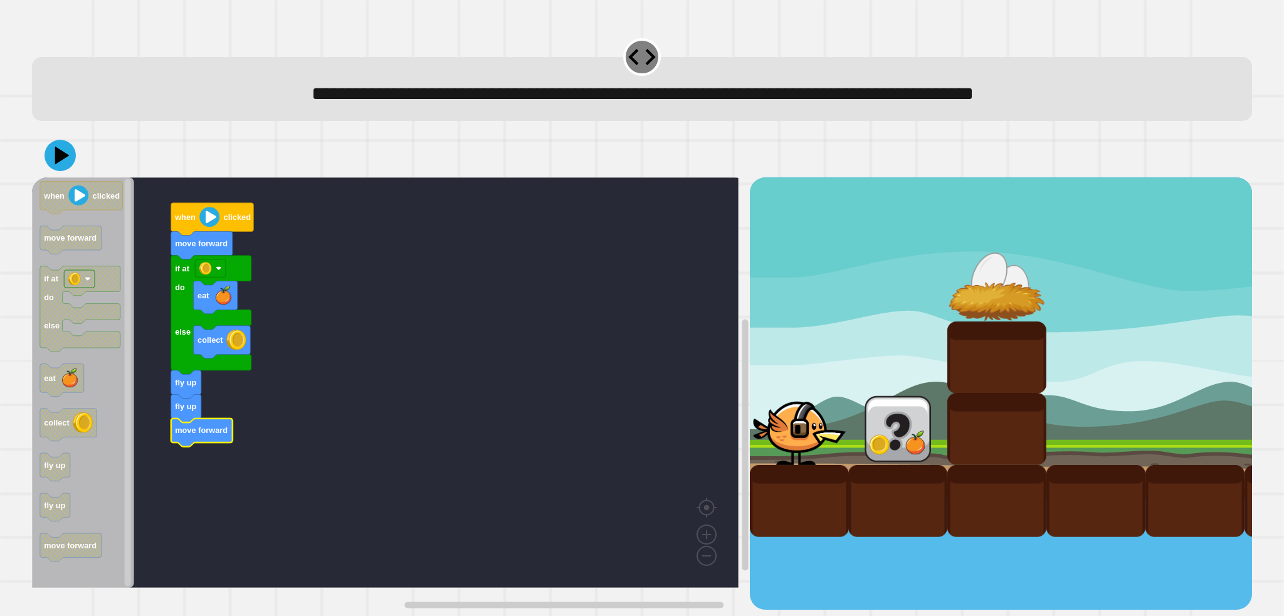
click at [64, 170] on icon at bounding box center [60, 155] width 31 height 31
click at [313, 333] on rect "Blockly Workspace" at bounding box center [385, 382] width 706 height 411
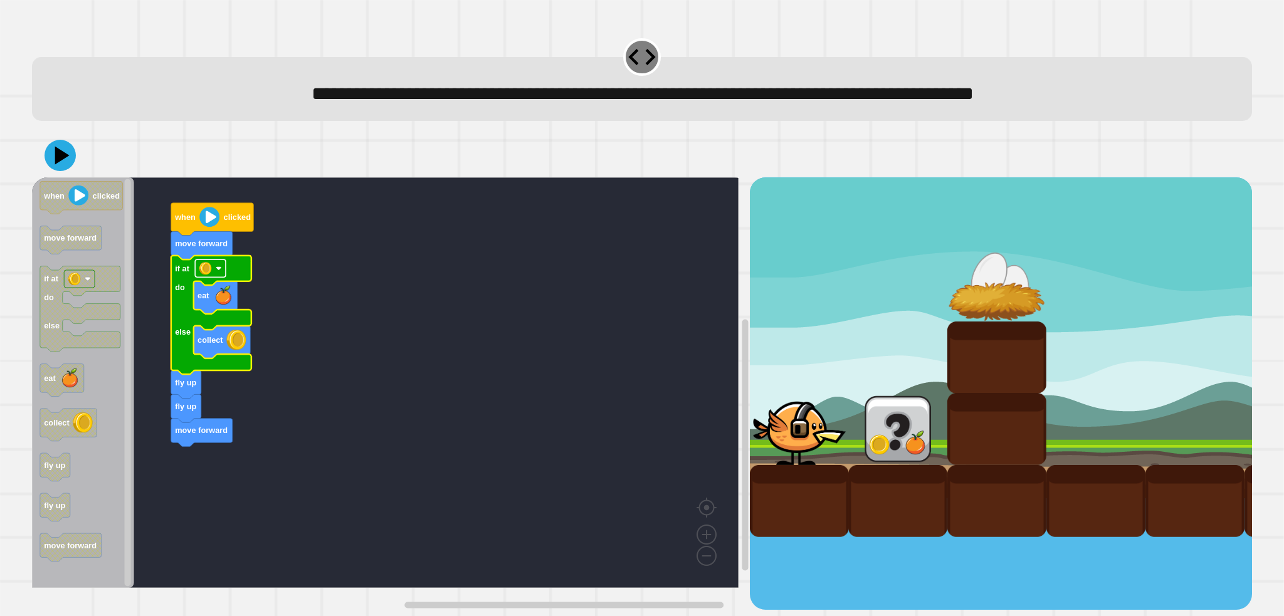
click at [214, 275] on rect "Blockly Workspace" at bounding box center [210, 268] width 31 height 18
click at [57, 157] on icon at bounding box center [63, 156] width 18 height 22
click at [424, 375] on rect "Blockly Workspace" at bounding box center [385, 382] width 706 height 411
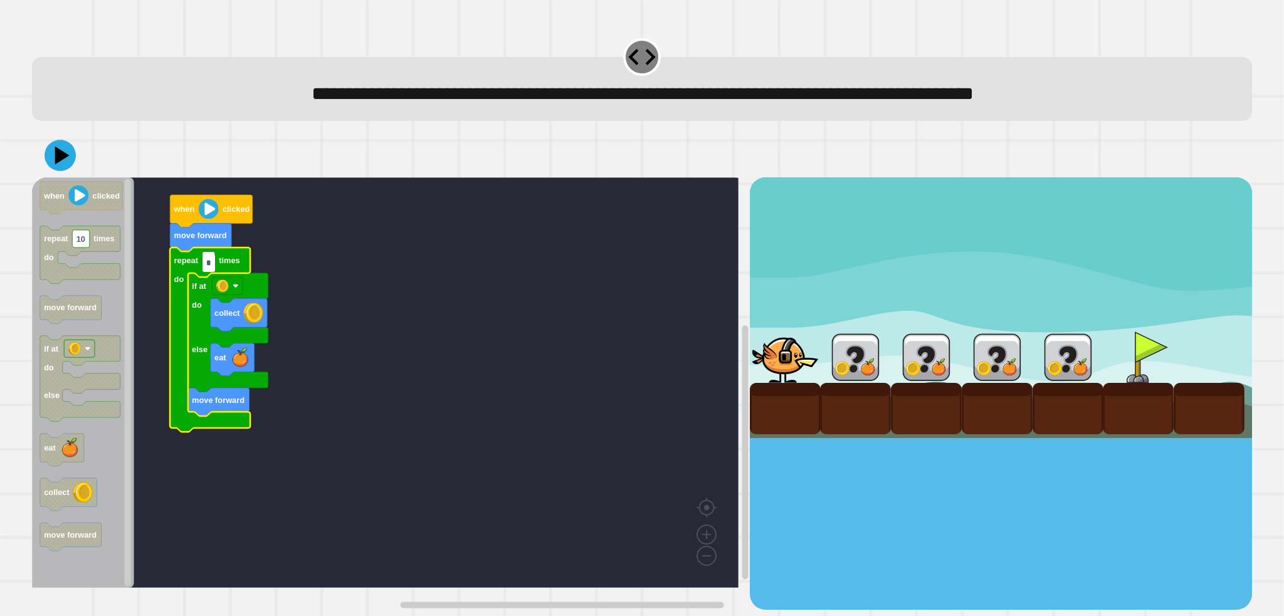
type input "*"
click at [278, 275] on rect "Blockly Workspace" at bounding box center [385, 382] width 706 height 411
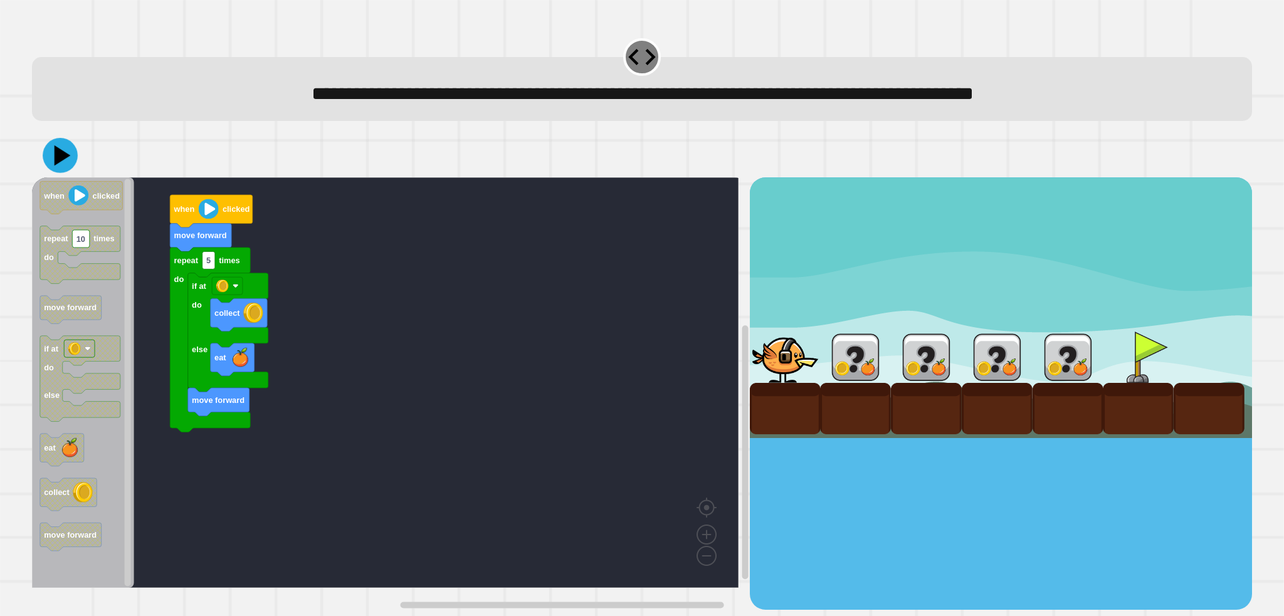
click at [58, 159] on icon at bounding box center [63, 155] width 16 height 21
click at [645, 339] on rect "Blockly Workspace" at bounding box center [385, 382] width 706 height 411
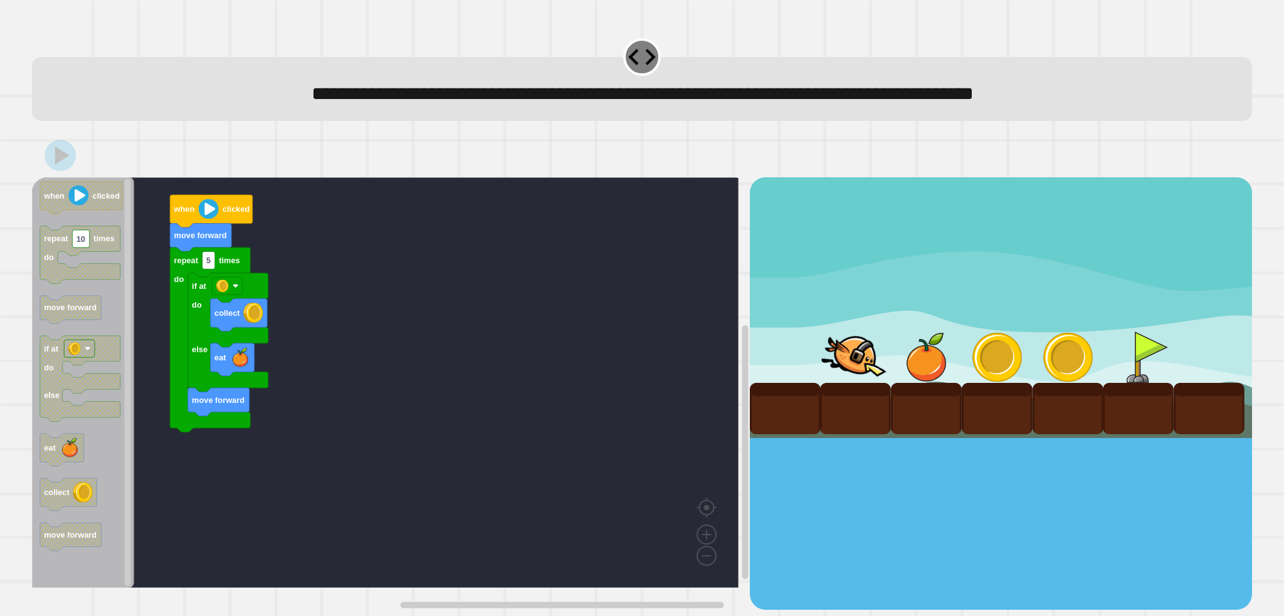
click at [908, 366] on div at bounding box center [926, 357] width 71 height 51
click at [978, 360] on div at bounding box center [997, 357] width 71 height 51
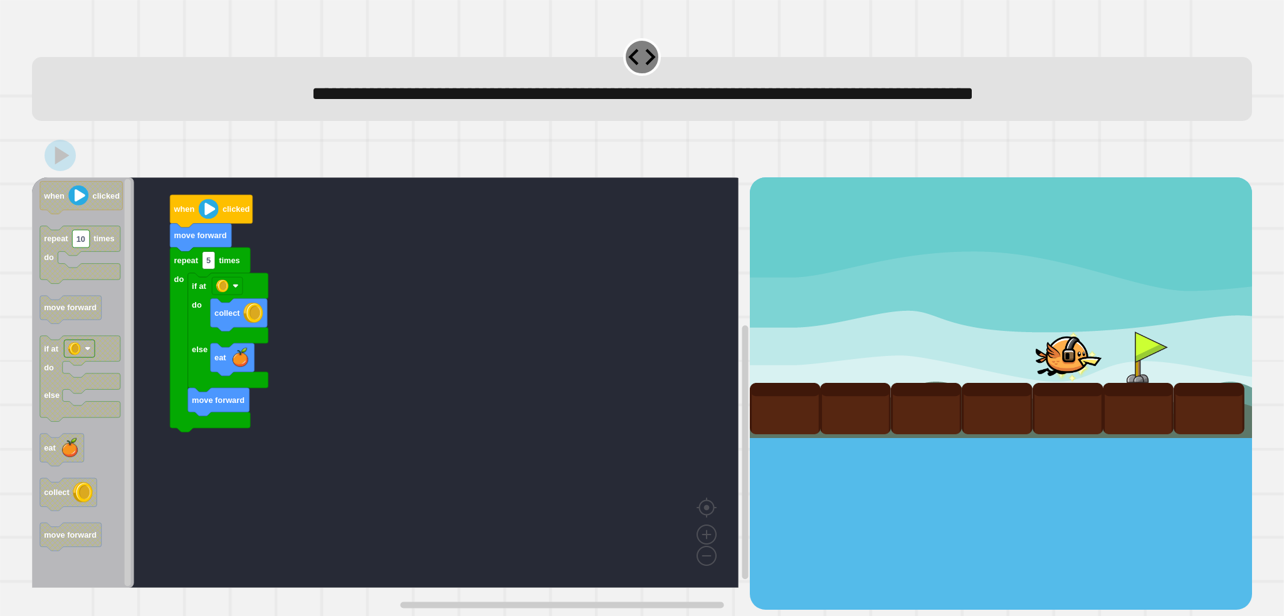
click at [1034, 362] on div at bounding box center [1067, 357] width 71 height 51
click at [1156, 381] on div at bounding box center [1138, 357] width 71 height 51
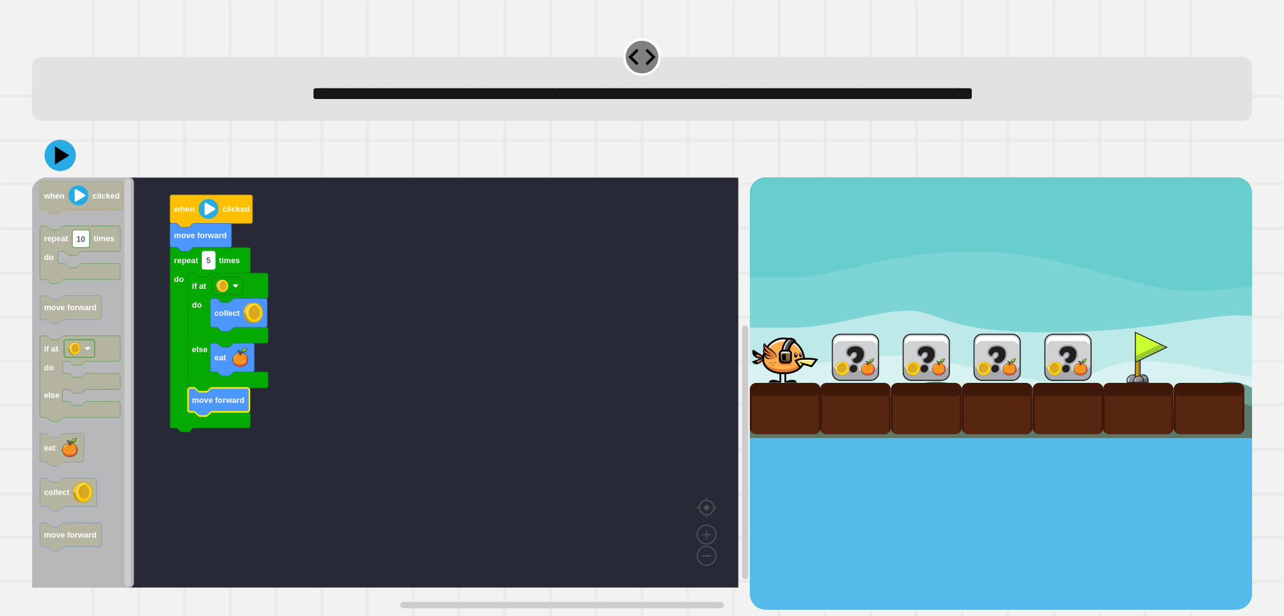
click at [208, 260] on text "5" at bounding box center [208, 260] width 4 height 9
type input "*"
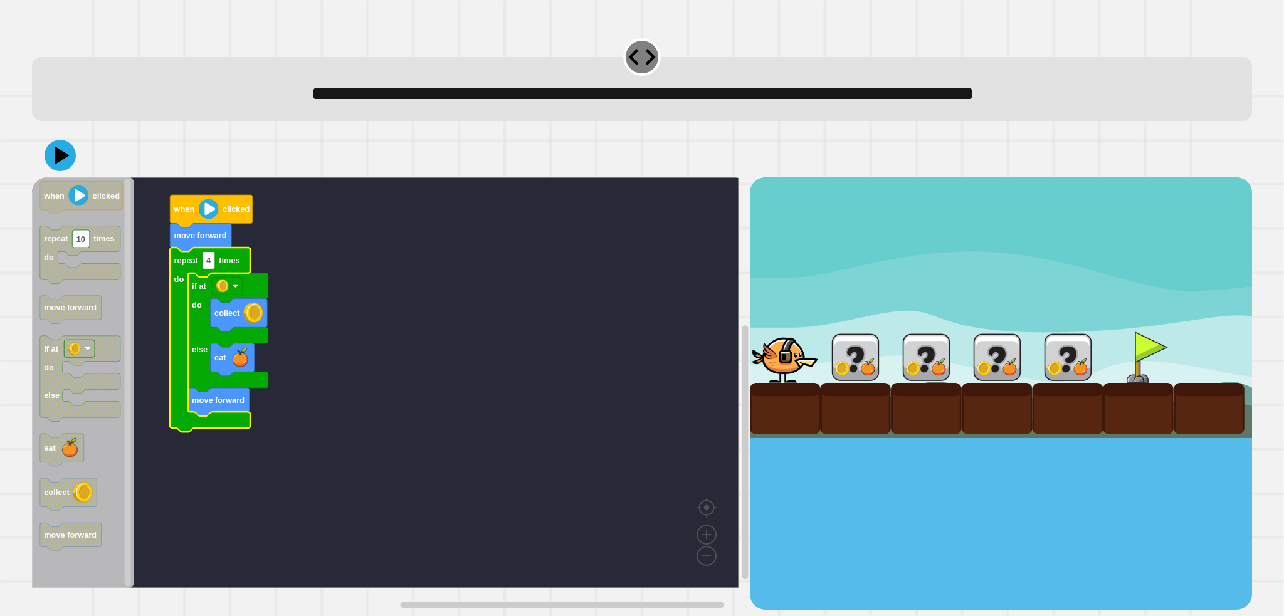
click at [303, 249] on rect "Blockly Workspace" at bounding box center [385, 382] width 706 height 411
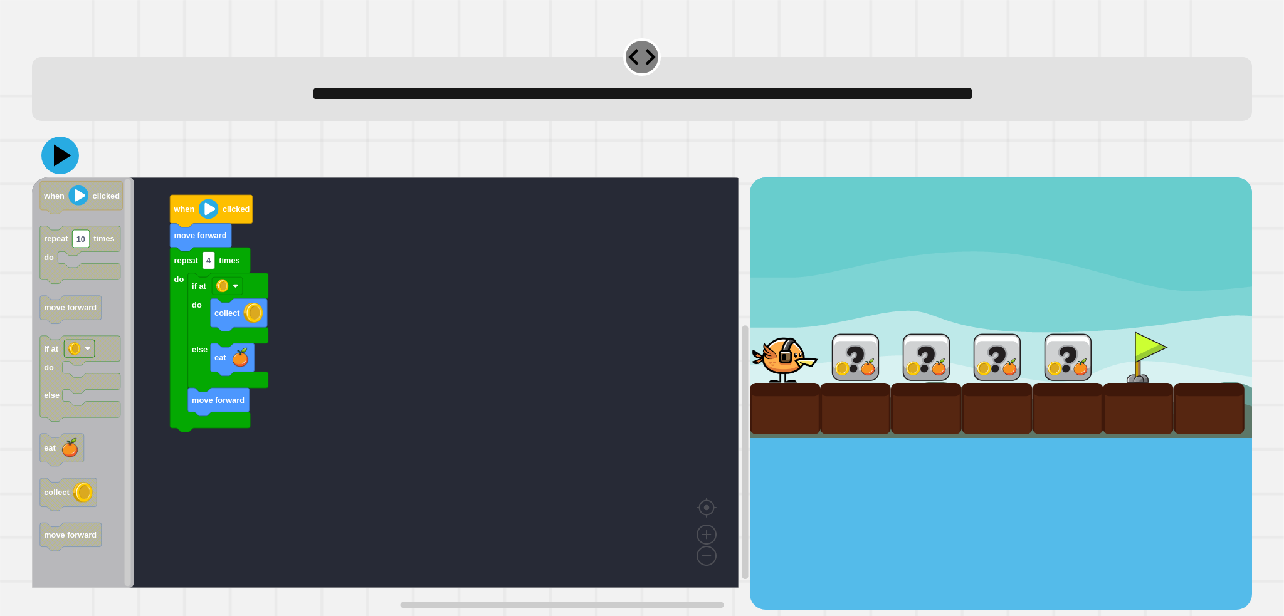
click at [68, 156] on icon at bounding box center [60, 156] width 38 height 38
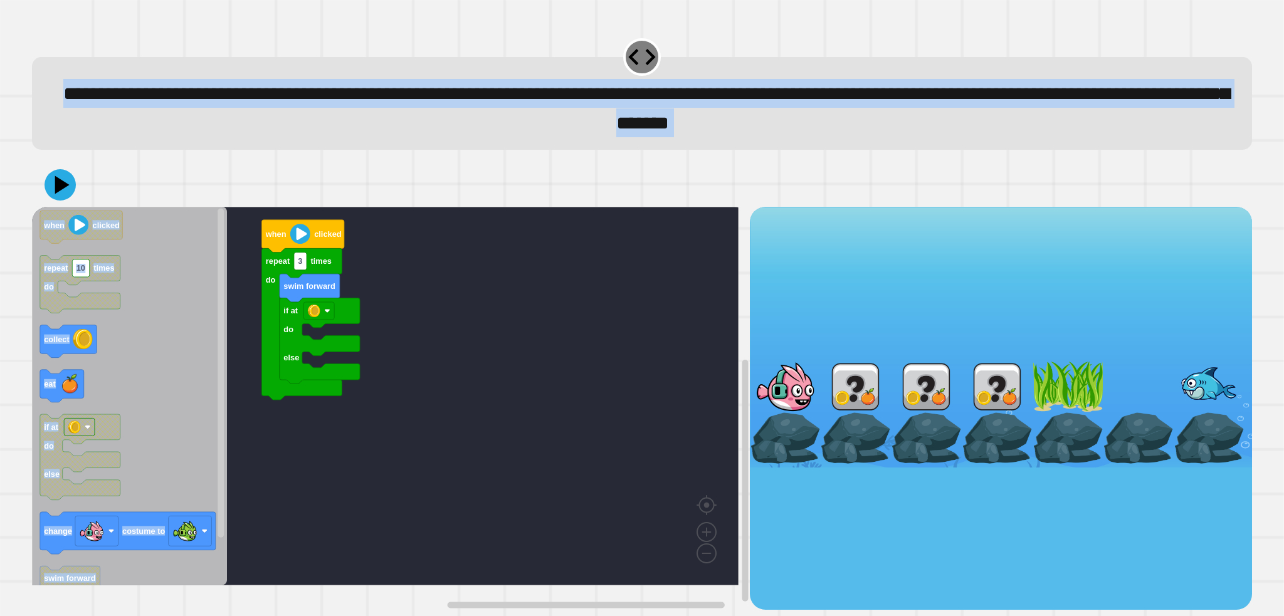
drag, startPoint x: 644, startPoint y: 303, endPoint x: 617, endPoint y: 306, distance: 27.8
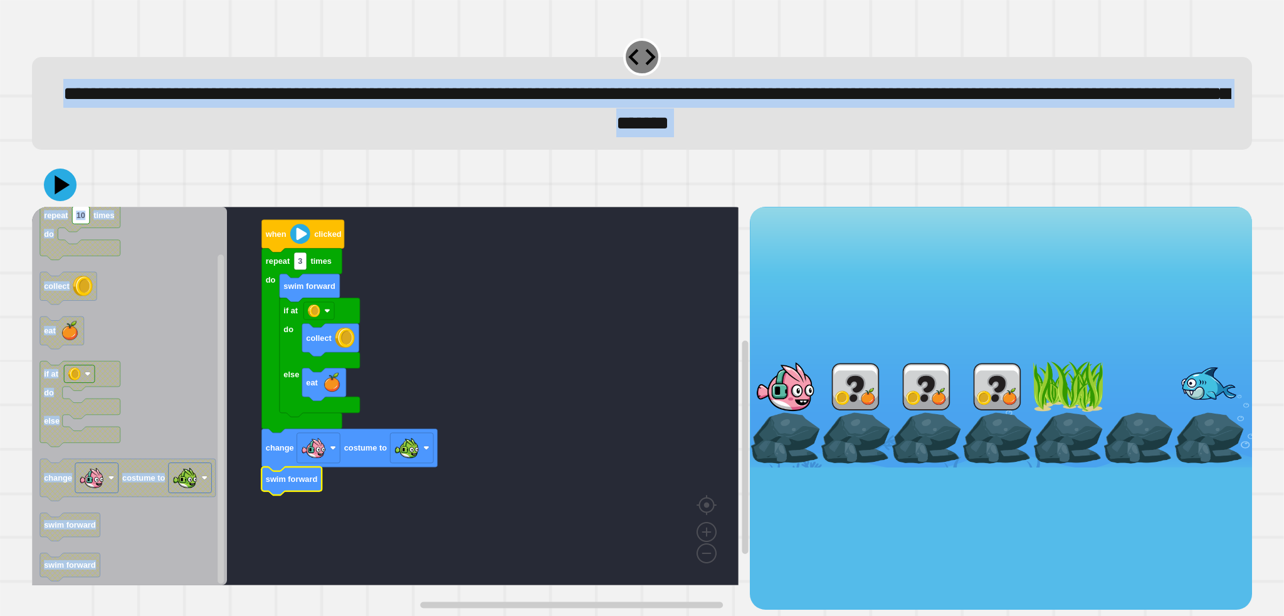
click at [64, 194] on icon at bounding box center [60, 185] width 33 height 33
click at [590, 401] on rect "Blockly Workspace" at bounding box center [385, 396] width 706 height 379
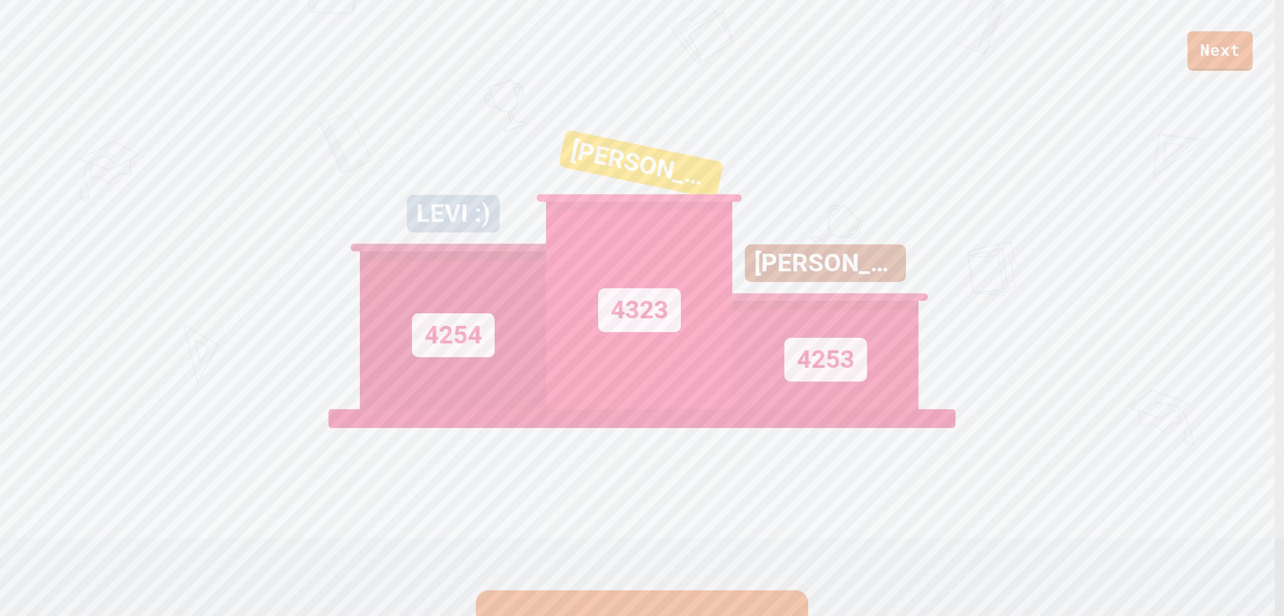
scroll to position [125, 0]
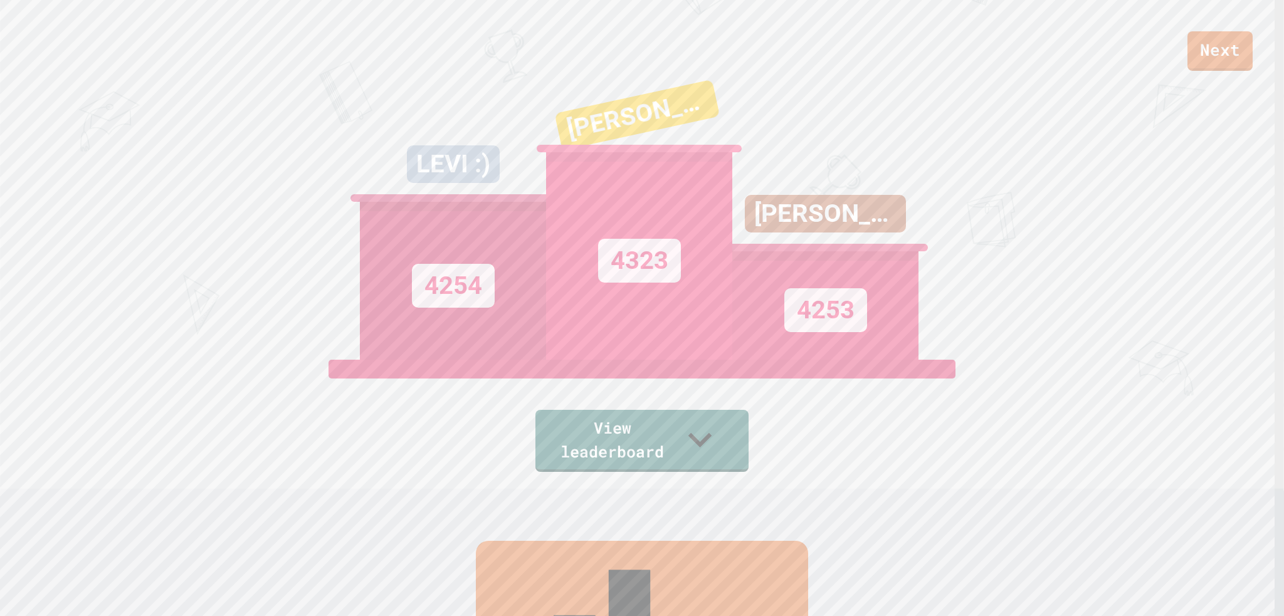
drag, startPoint x: 552, startPoint y: 577, endPoint x: 544, endPoint y: 580, distance: 7.9
